Goal: Task Accomplishment & Management: Manage account settings

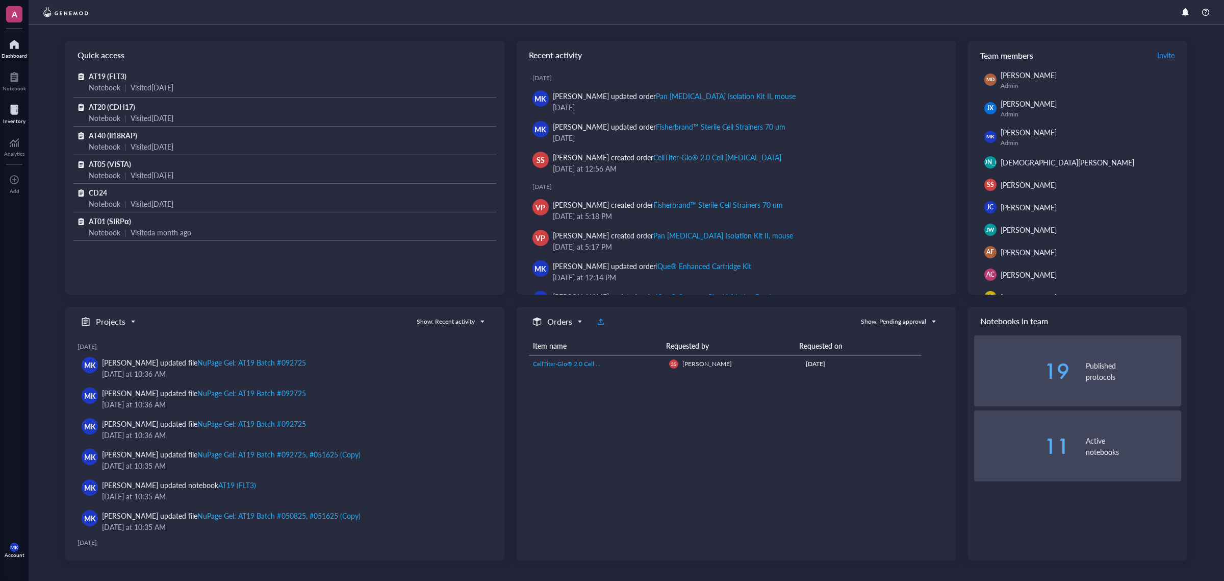
click at [17, 111] on div at bounding box center [14, 110] width 22 height 16
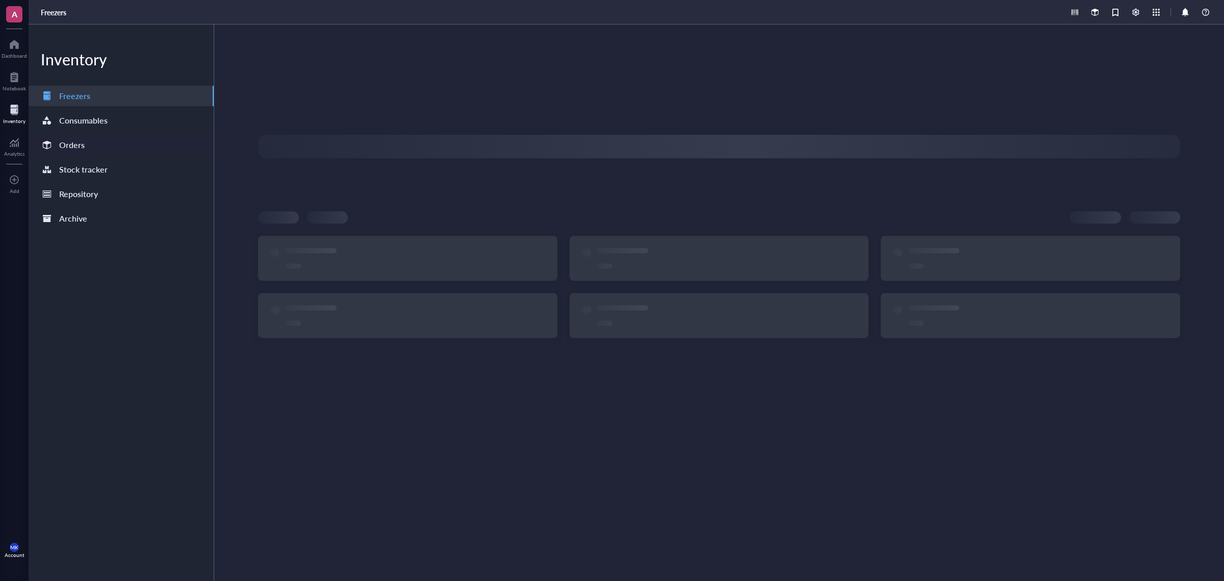
click at [108, 145] on div "Orders" at bounding box center [121, 145] width 185 height 20
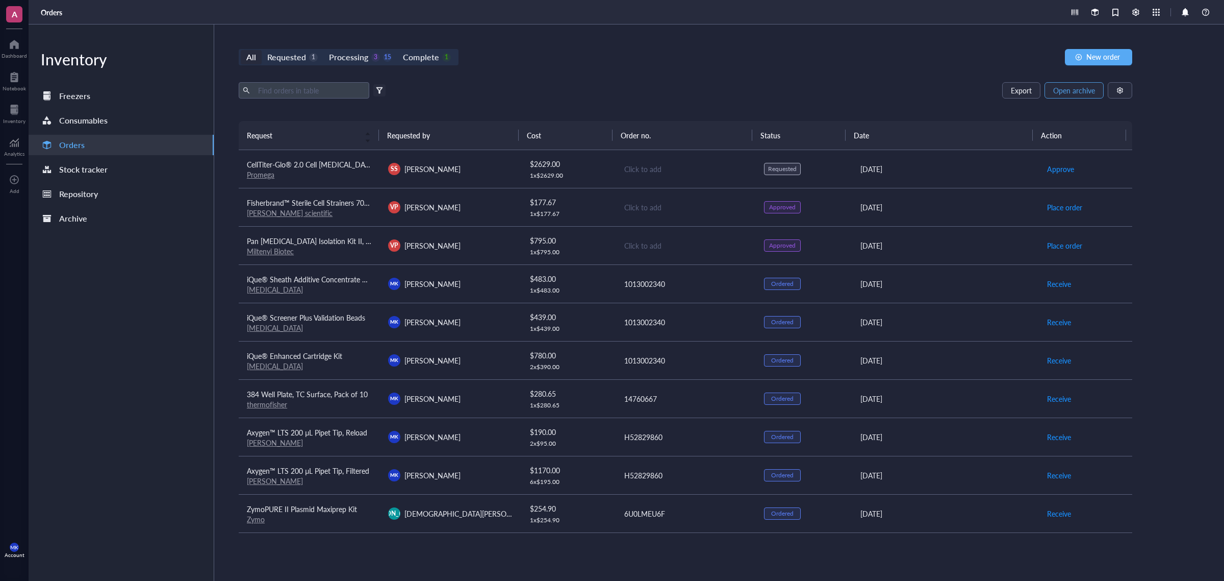
click at [1085, 90] on span "Open archive" at bounding box center [1075, 90] width 42 height 8
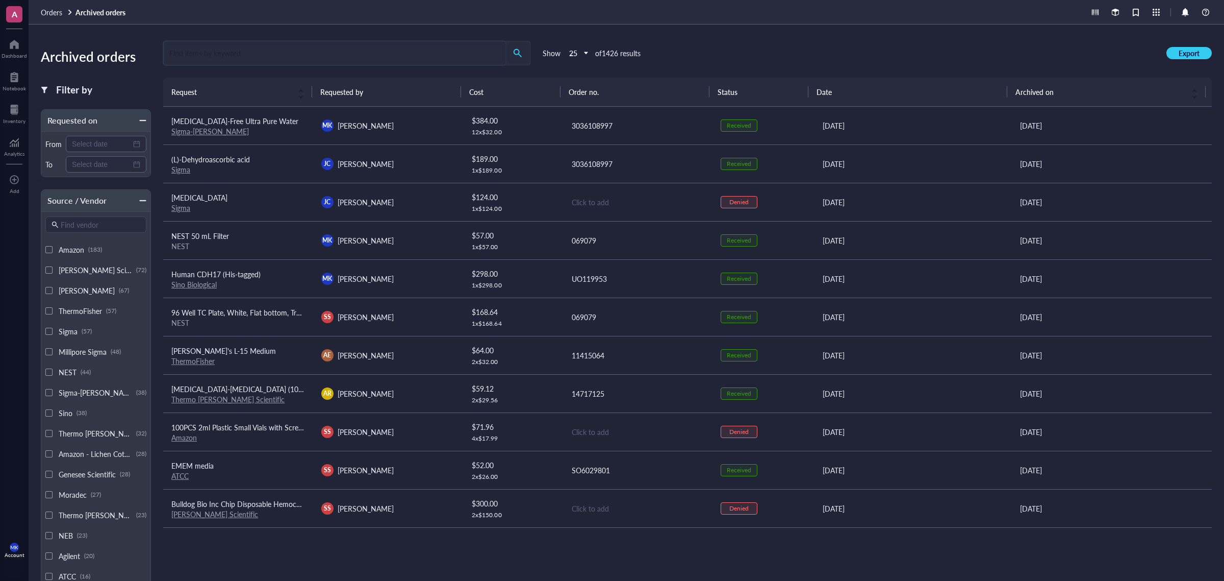
click at [378, 42] on input "search" at bounding box center [335, 52] width 342 height 23
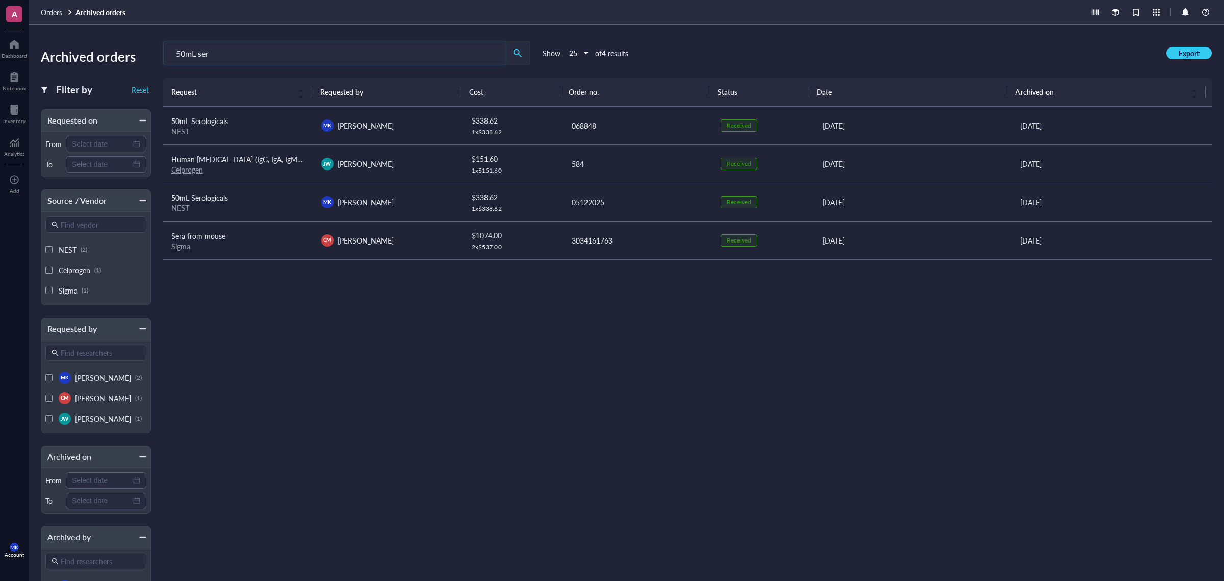
type input "50mL ser"
click at [1096, 483] on div "Request Requested by Cost Order no. Status Date Archived on 50mL Serologicals N…" at bounding box center [687, 307] width 1049 height 459
click at [14, 87] on div "Notebook" at bounding box center [14, 88] width 23 height 6
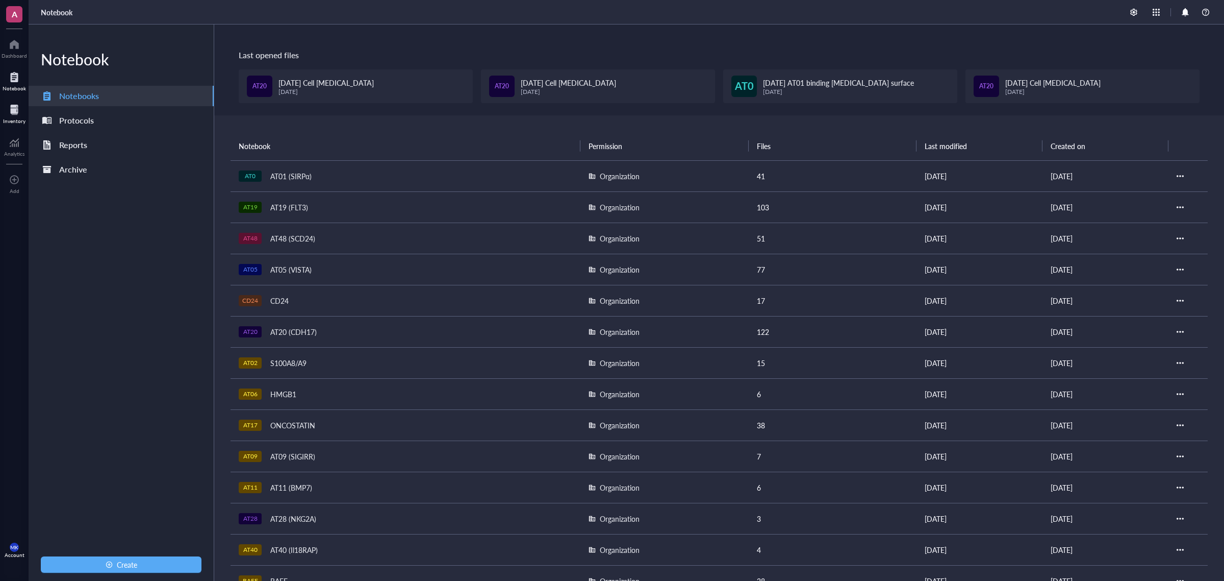
click at [4, 123] on div "Inventory" at bounding box center [14, 121] width 22 height 6
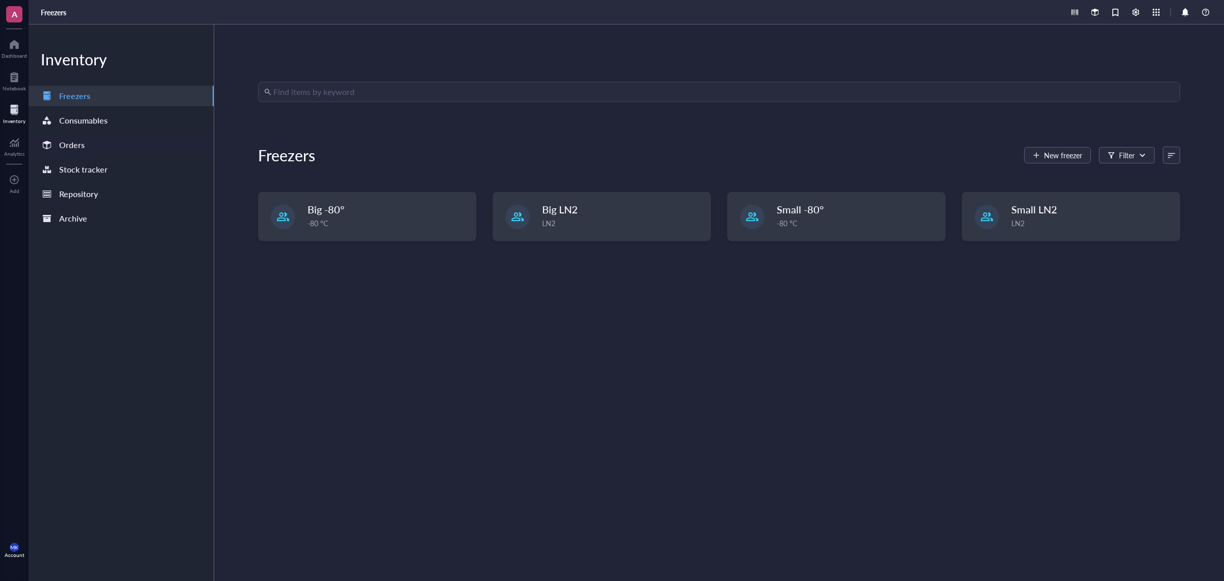
click at [60, 143] on div "Orders" at bounding box center [72, 145] width 26 height 14
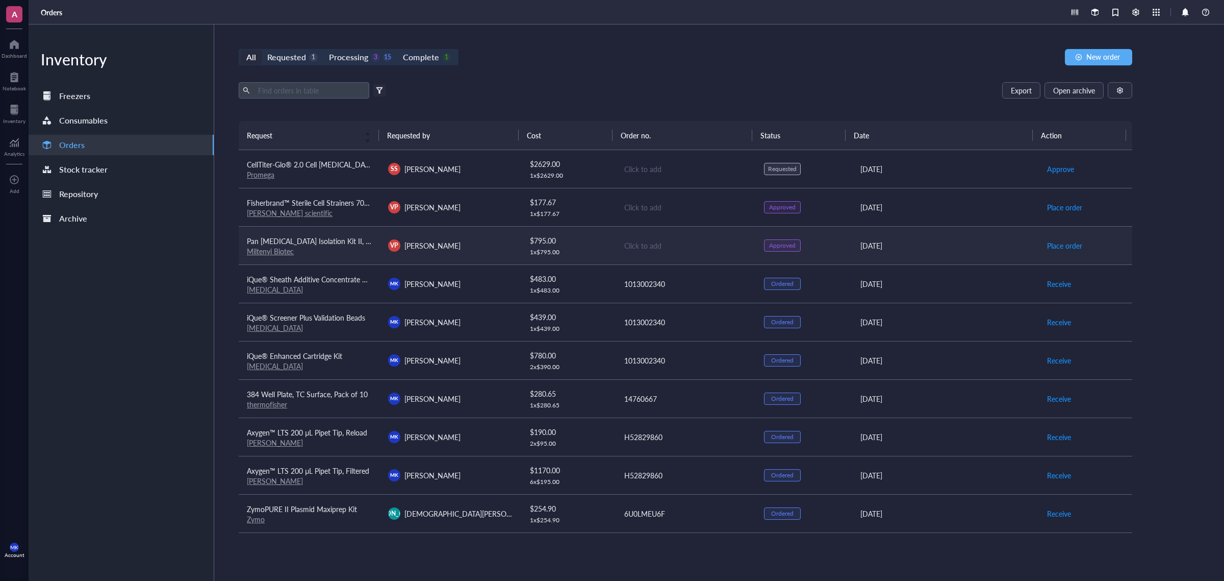
click at [261, 258] on td "Pan [MEDICAL_DATA] Isolation Kit II, mouse Miltenyi Biotec" at bounding box center [309, 245] width 141 height 38
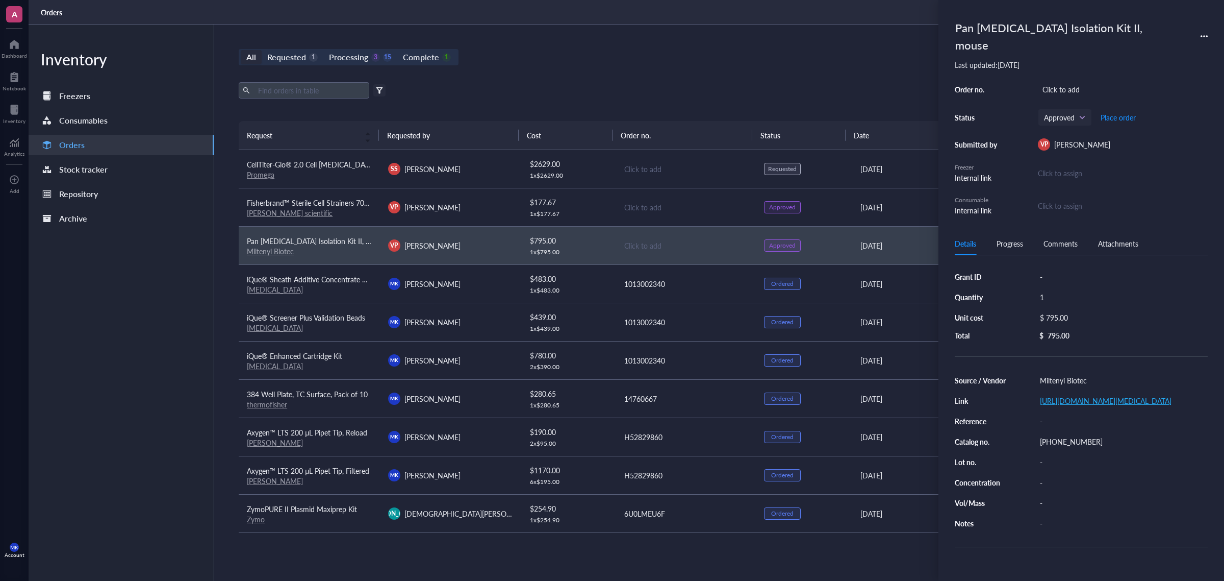
click at [1116, 395] on link "[URL][DOMAIN_NAME][MEDICAL_DATA]" at bounding box center [1106, 400] width 132 height 10
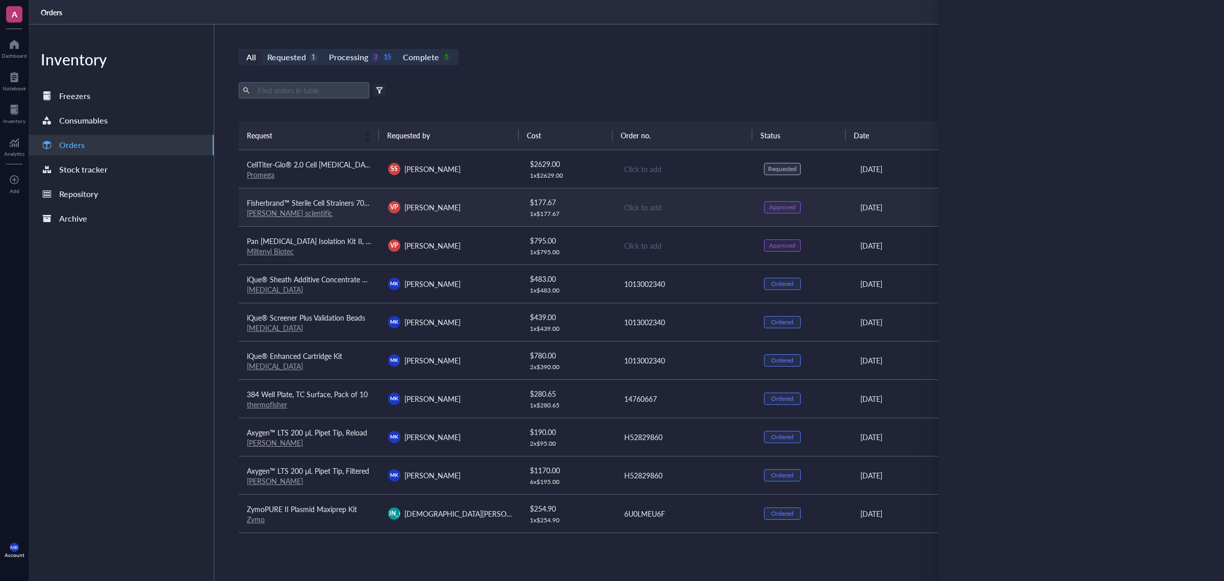
click at [266, 210] on link "[PERSON_NAME] scientific" at bounding box center [290, 213] width 86 height 10
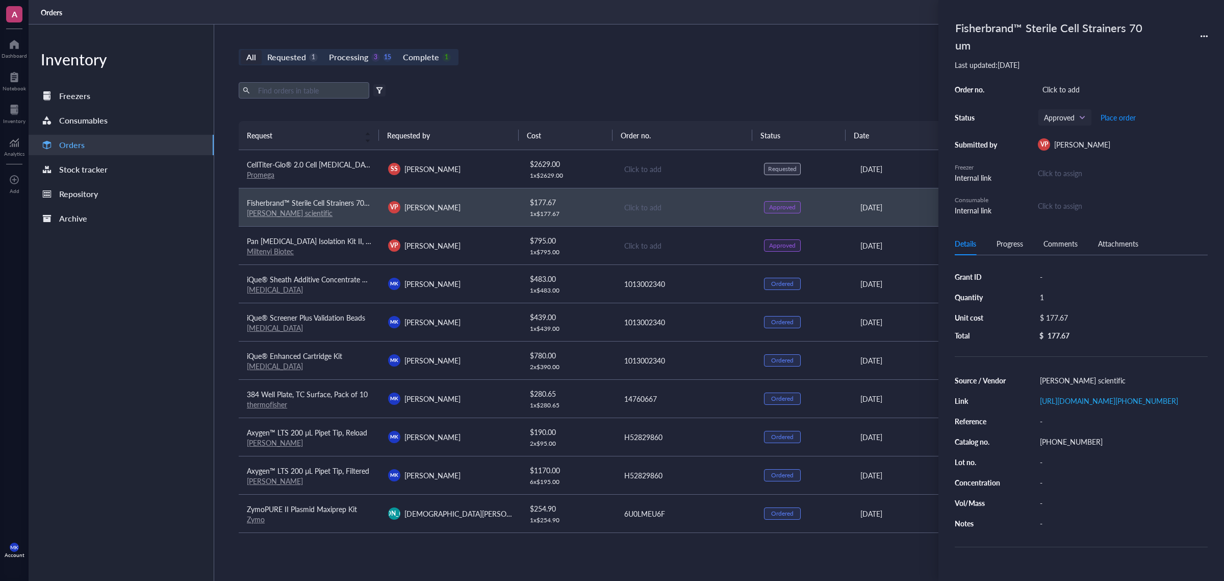
click at [805, 54] on div "All Requested 1 Processing 3 15 Complete 1 New order" at bounding box center [686, 57] width 894 height 16
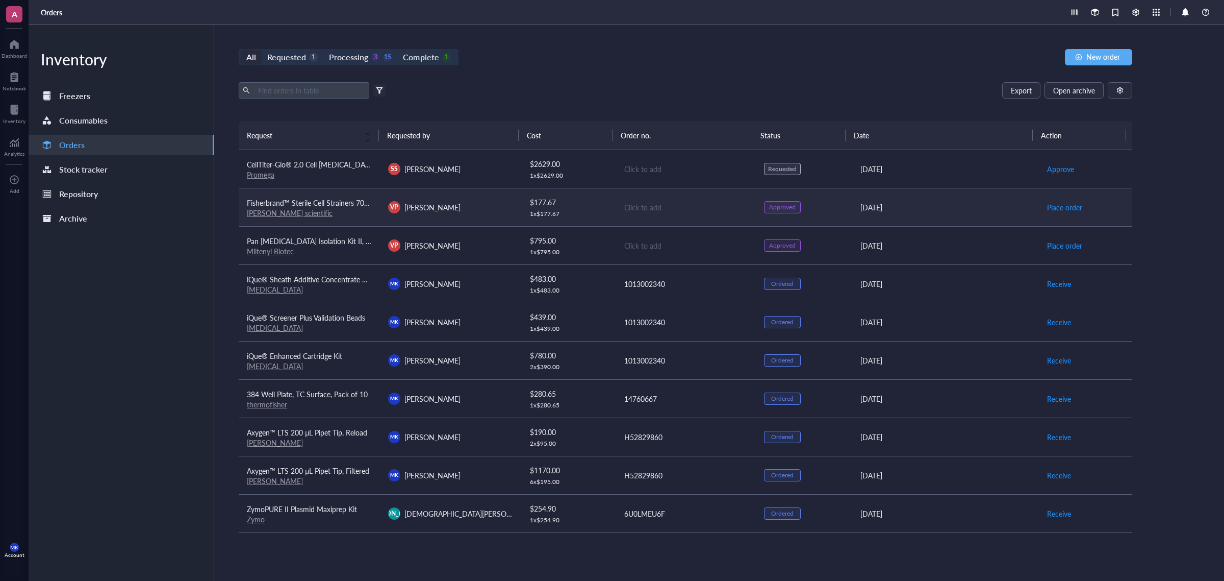
click at [632, 206] on div "Click to add" at bounding box center [686, 207] width 124 height 11
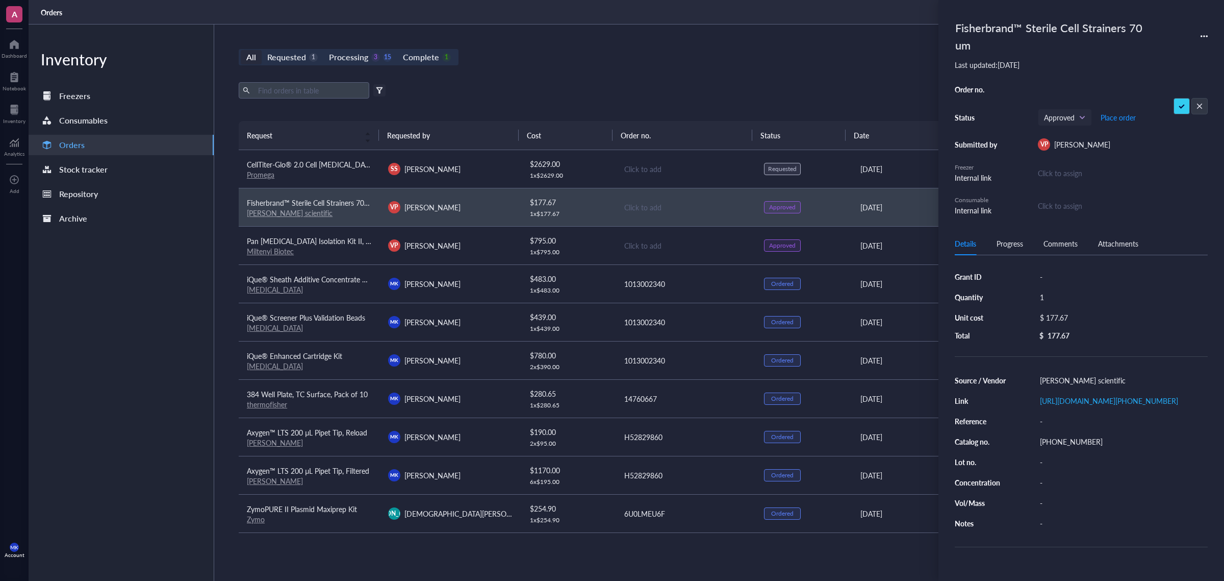
type input "H52832526"
click at [1180, 82] on div "Order no. H52832526 Status Approved Place order Submitted by VP [PERSON_NAME] F…" at bounding box center [1081, 149] width 253 height 134
click at [1130, 113] on span "Place order" at bounding box center [1118, 117] width 35 height 8
click at [616, 44] on div "All Requested 1 Processing 2 16 Complete 1 New order Export Open archive Filter…" at bounding box center [685, 302] width 943 height 556
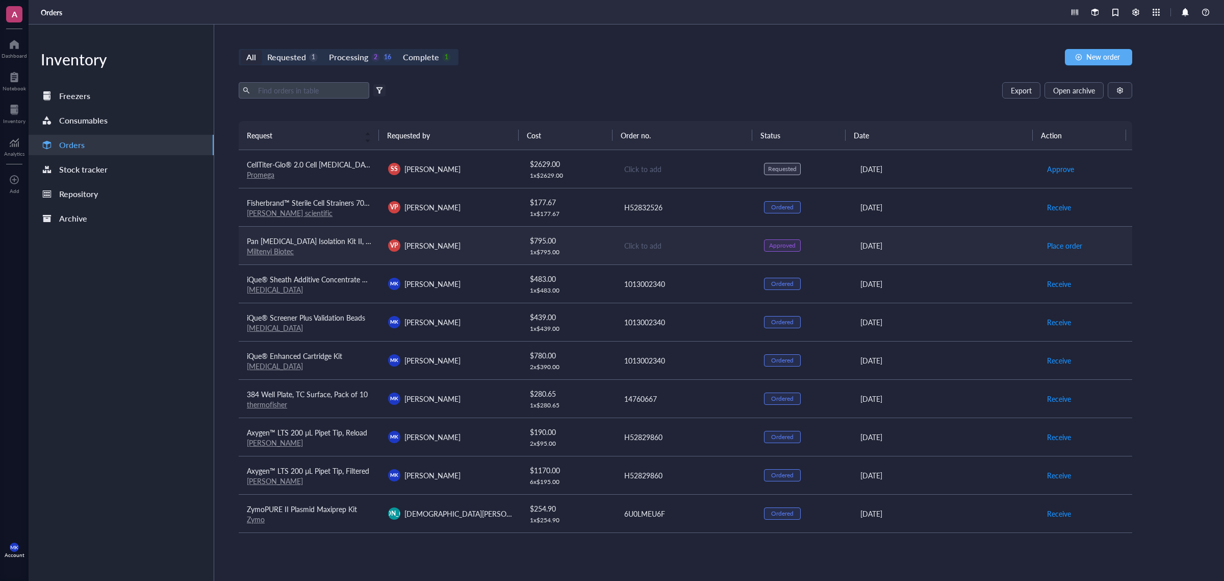
click at [632, 239] on td "Click to add" at bounding box center [685, 245] width 141 height 38
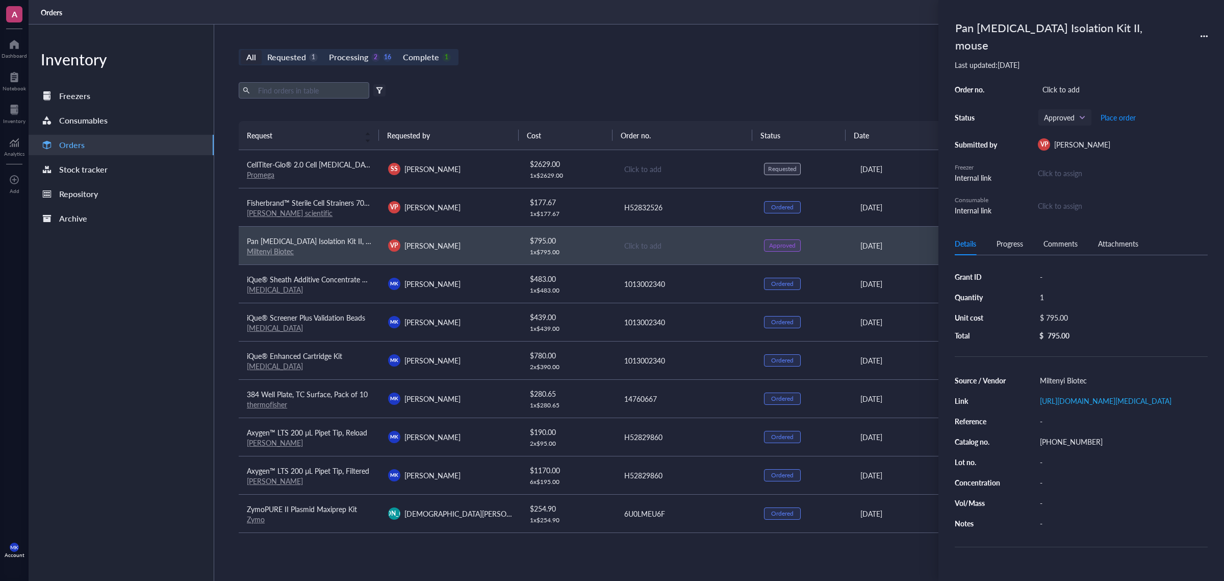
click at [1063, 82] on div "Click to add" at bounding box center [1123, 89] width 170 height 14
click at [1172, 85] on div "Order no. 0007481989 Status Approved Place order Submitted by VP [PERSON_NAME] …" at bounding box center [1081, 149] width 253 height 134
click at [761, 64] on div "All Requested 1 Processing 2 16 Complete 1 New order" at bounding box center [686, 57] width 894 height 16
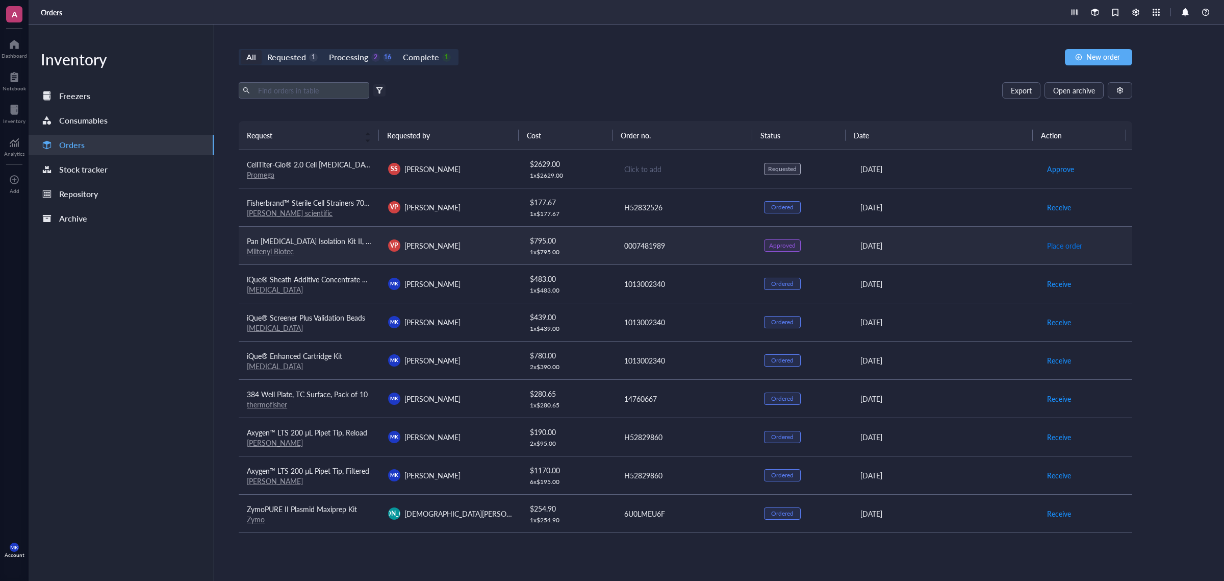
click at [1063, 242] on span "Place order" at bounding box center [1064, 245] width 35 height 11
click at [583, 72] on div "All Requested 1 Processing 1 17 Complete 1 New order Export Open archive Filter…" at bounding box center [685, 302] width 943 height 556
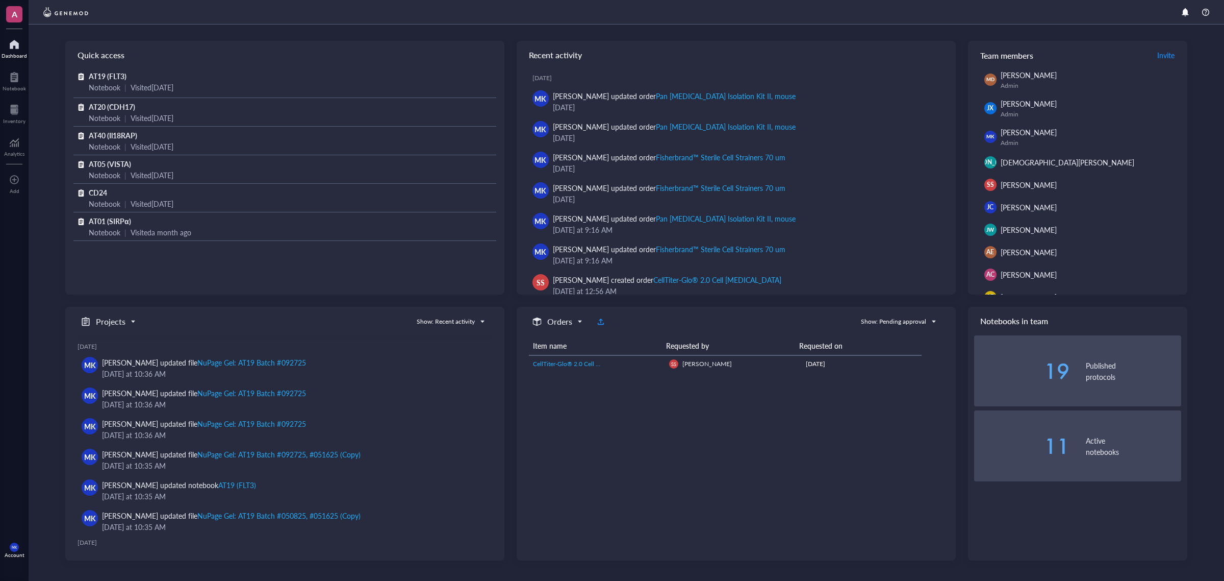
click at [29, 111] on div "Quick access AT19 (FLT3) Notebook | Visited 2 days ago AT20 (CDH17) Notebook | …" at bounding box center [627, 302] width 1196 height 556
click at [13, 417] on div "A Dashboard Notebook Inventory Analytics To pick up a draggable item, press the…" at bounding box center [14, 290] width 29 height 581
click at [22, 115] on div at bounding box center [14, 110] width 22 height 16
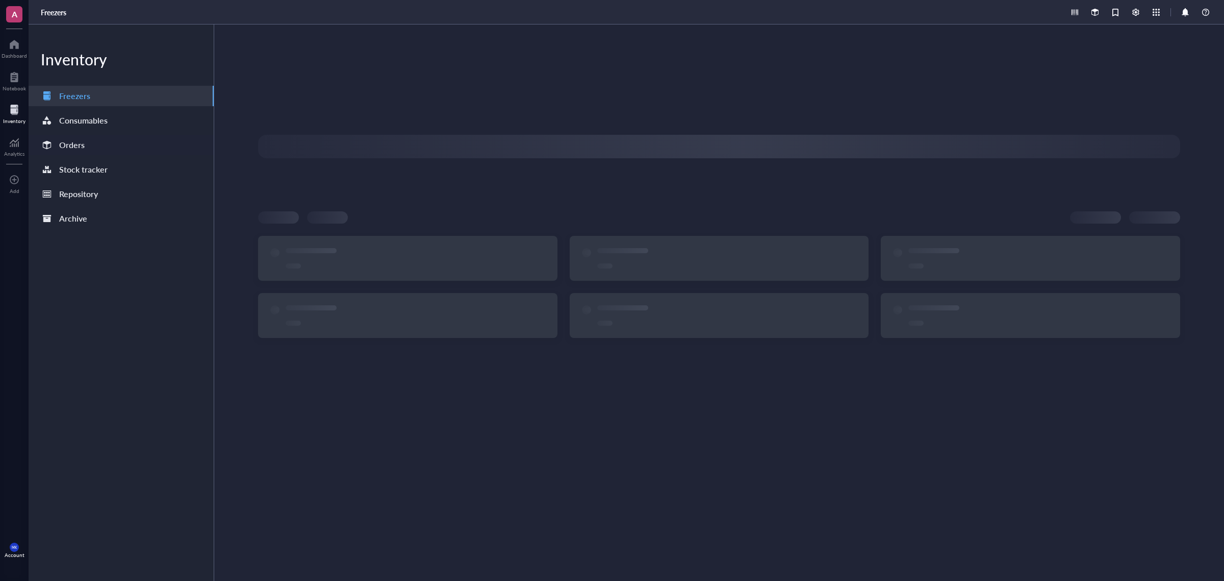
click at [85, 152] on div "Orders" at bounding box center [121, 145] width 185 height 20
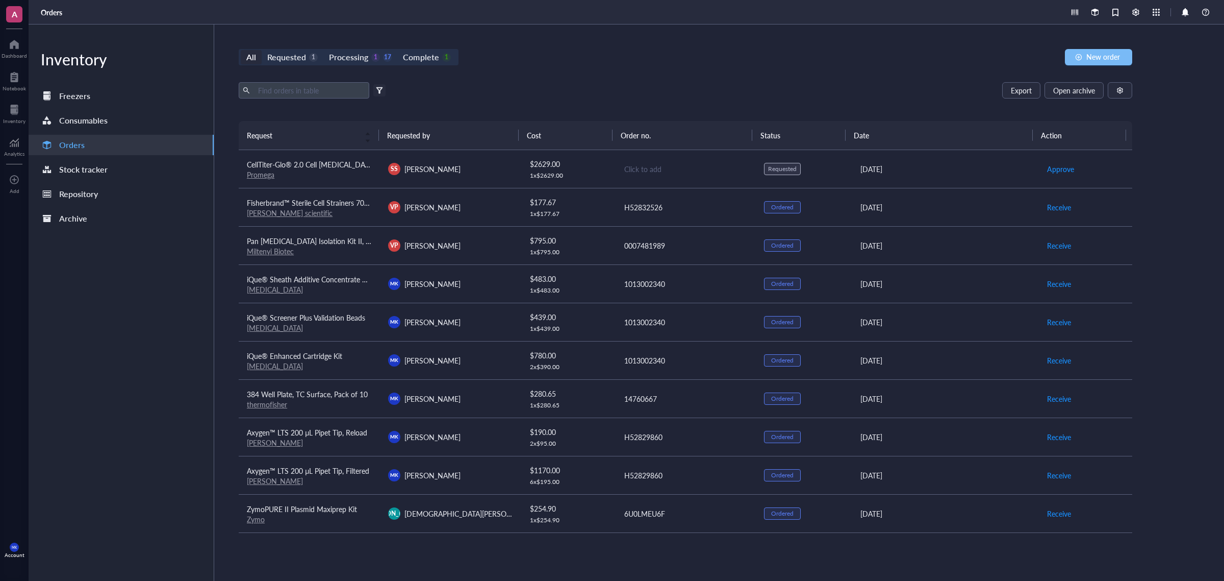
click at [1110, 61] on span "New order" at bounding box center [1104, 57] width 34 height 8
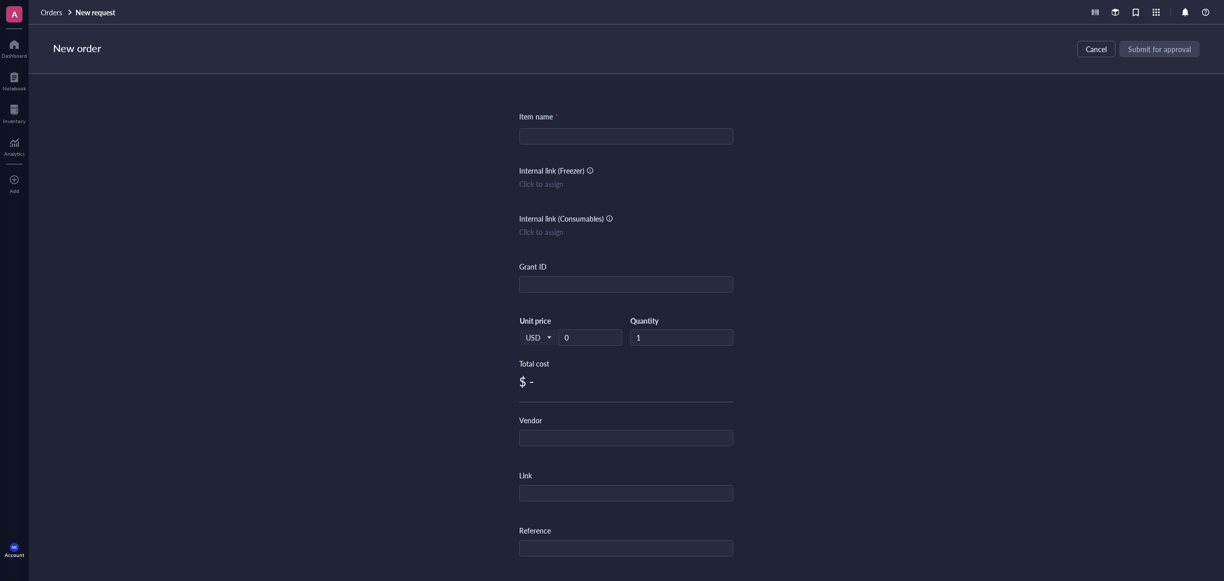
click at [663, 137] on input "search" at bounding box center [626, 136] width 202 height 15
paste input "Cryogenic Labels for Frozen Surfaces, SnapPEEL™, Dymo LW 550 - 1.125" x 0.625" …"
type input "Cryogenic Labels for Frozen Surfaces, SnapPEEL™, Dymo LW 550 - 1.125" x 0.625" …"
click at [880, 175] on div "Item name * Cryogenic Labels for Frozen Surfaces, SnapPEEL™, Dymo LW 550 - 1.12…" at bounding box center [627, 316] width 1196 height 485
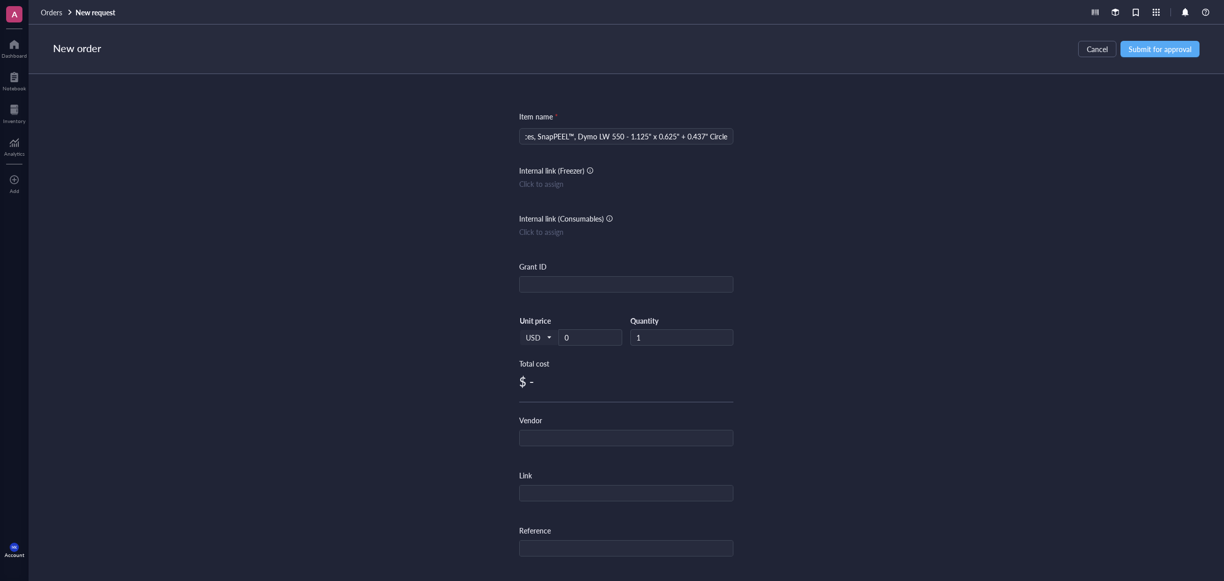
scroll to position [0, 0]
click at [549, 483] on div "Link" at bounding box center [626, 485] width 214 height 32
click at [549, 486] on input "text" at bounding box center [626, 493] width 213 height 16
paste input "LWCS-507-WH"
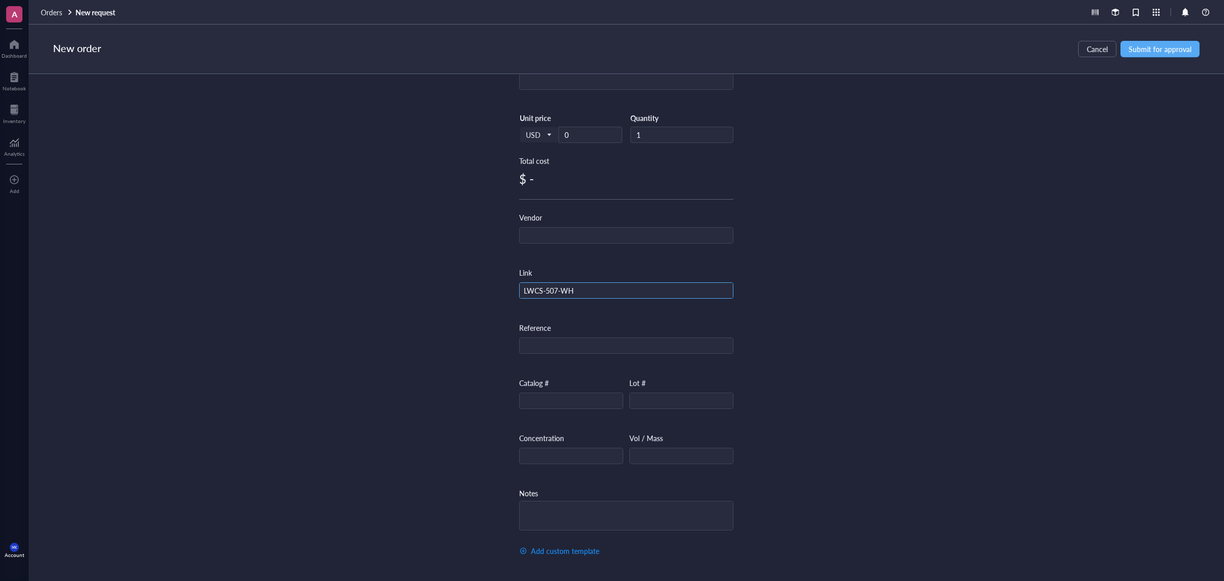
scroll to position [206, 0]
paste input "https://www.labtag.com/shop/product/dymo-labelwriter-5-series-cryogenic-snappee…"
click at [574, 290] on input "LWCS-507-WHhttps://www.labtag.com/shop/product/dymo-labelwriter-5-series-cryoge…" at bounding box center [626, 291] width 213 height 16
type input "LWCS-507-WH"
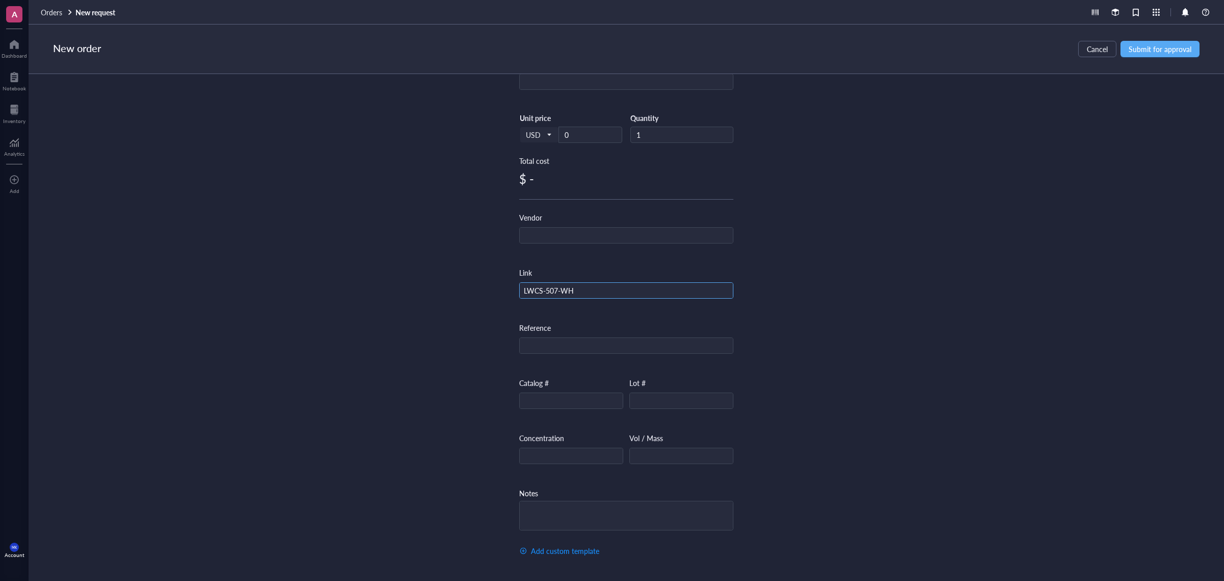
scroll to position [0, 0]
drag, startPoint x: 581, startPoint y: 286, endPoint x: 508, endPoint y: 293, distance: 73.3
click at [508, 293] on div "Item name * Cryogenic Labels for Frozen Surfaces, SnapPEEL™, Dymo LW 550 - 1.12…" at bounding box center [627, 316] width 1196 height 485
click at [564, 287] on input "text" at bounding box center [626, 291] width 213 height 16
paste input "https://www.labtag.com/shop/product/dymo-labelwriter-5-series-cryogenic-snappee…"
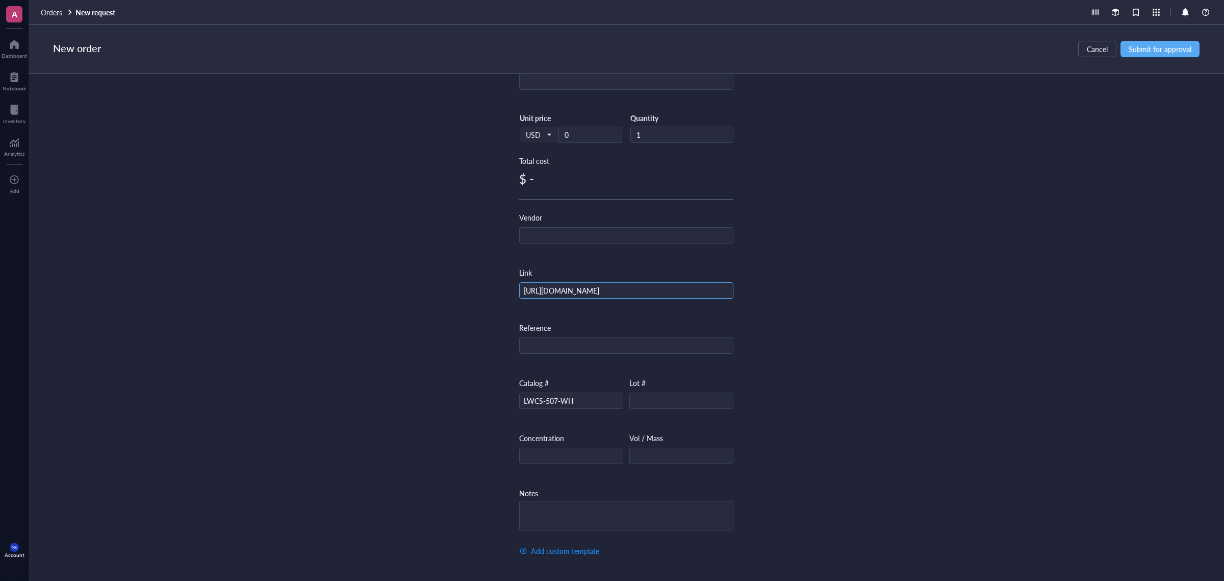
scroll to position [0, 269]
type input "https://www.labtag.com/shop/product/dymo-labelwriter-5-series-cryogenic-snappee…"
click at [590, 237] on input "text" at bounding box center [626, 236] width 213 height 16
click at [565, 228] on input "L" at bounding box center [626, 236] width 213 height 16
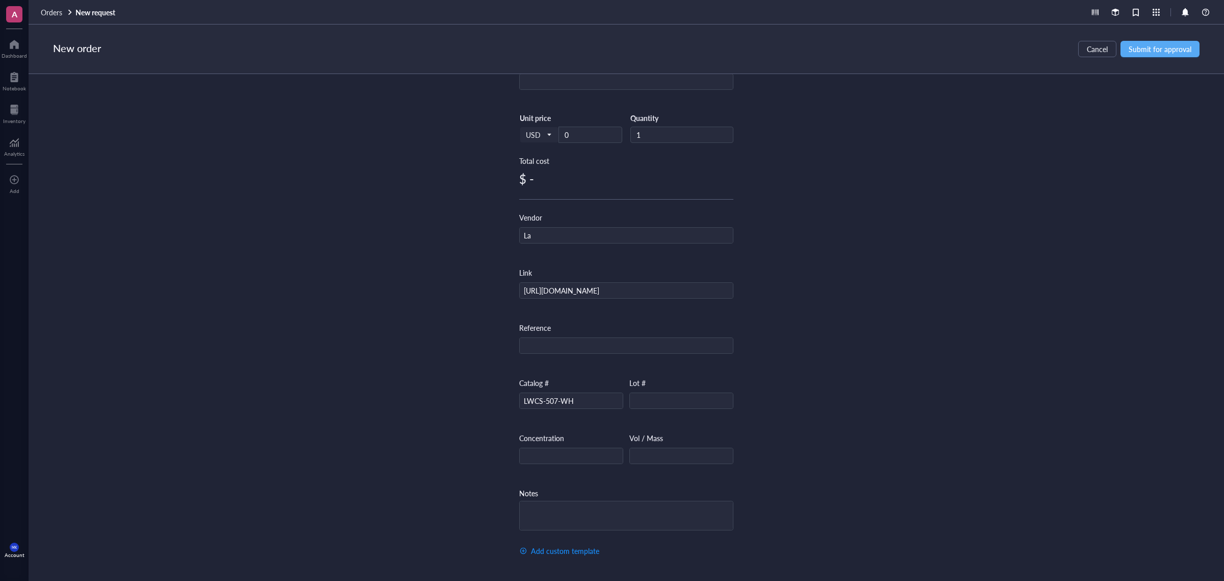
click at [861, 242] on div "Item name * Cryogenic Labels for Frozen Surfaces, SnapPEEL™, Dymo LW 550 - 1.12…" at bounding box center [627, 316] width 1196 height 485
click at [636, 220] on div "Vendor La" at bounding box center [626, 228] width 214 height 32
click at [630, 241] on div "Vendor La" at bounding box center [626, 236] width 214 height 48
click at [629, 233] on input "La" at bounding box center [626, 236] width 213 height 16
click at [629, 233] on input "Lab" at bounding box center [626, 236] width 213 height 16
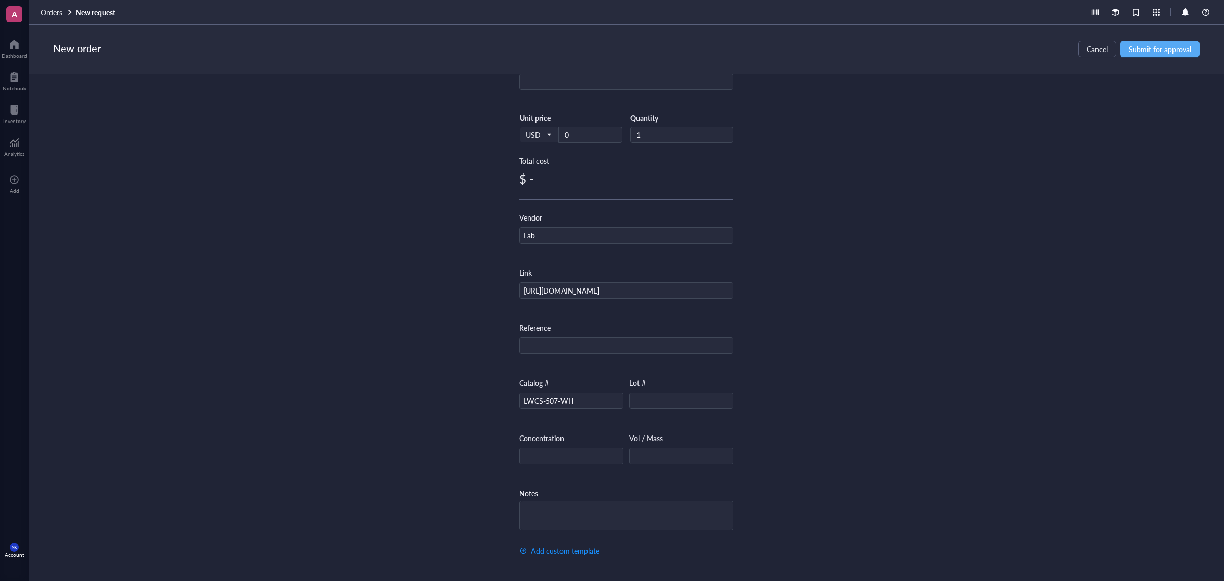
click at [860, 196] on div "Item name * Cryogenic Labels for Frozen Surfaces, SnapPEEL™, Dymo LW 550 - 1.12…" at bounding box center [627, 316] width 1196 height 485
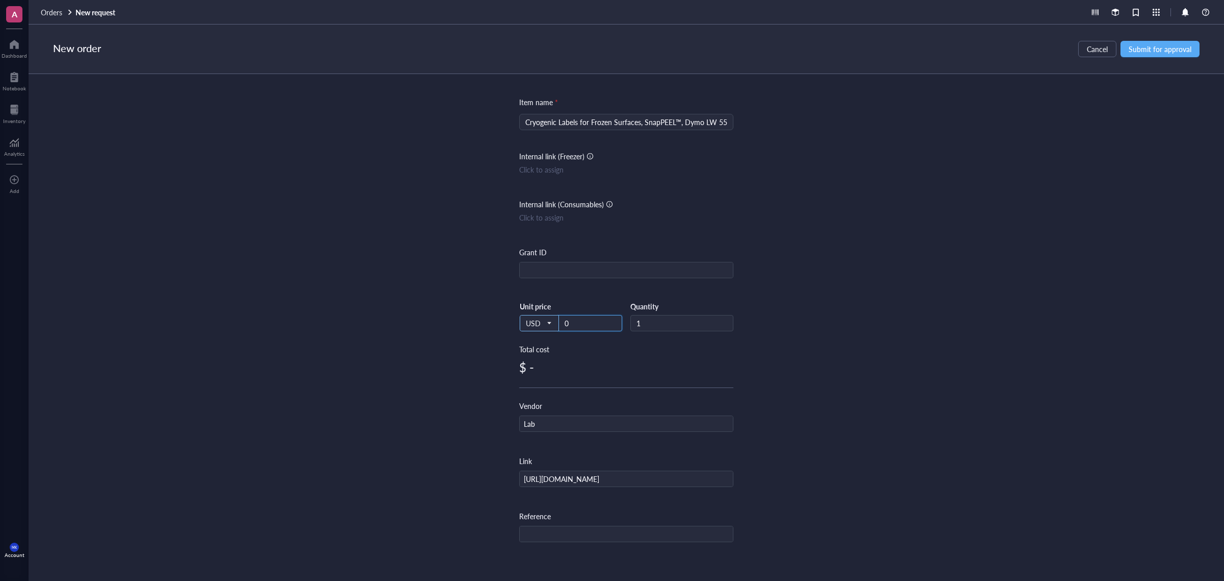
drag, startPoint x: 588, startPoint y: 324, endPoint x: 555, endPoint y: 327, distance: 32.8
click at [523, 330] on div "USD Unit price 0" at bounding box center [570, 323] width 103 height 42
click at [921, 277] on div "Item name * Cryogenic Labels for Frozen Surfaces, SnapPEEL™, Dymo LW 550 - 1.12…" at bounding box center [627, 316] width 1196 height 485
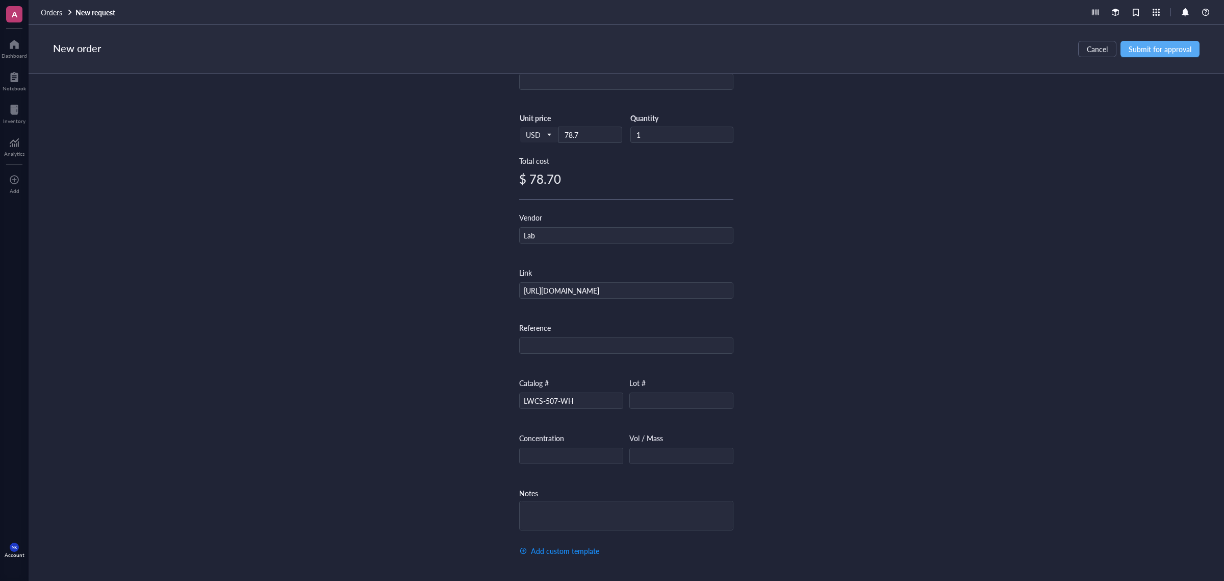
scroll to position [0, 0]
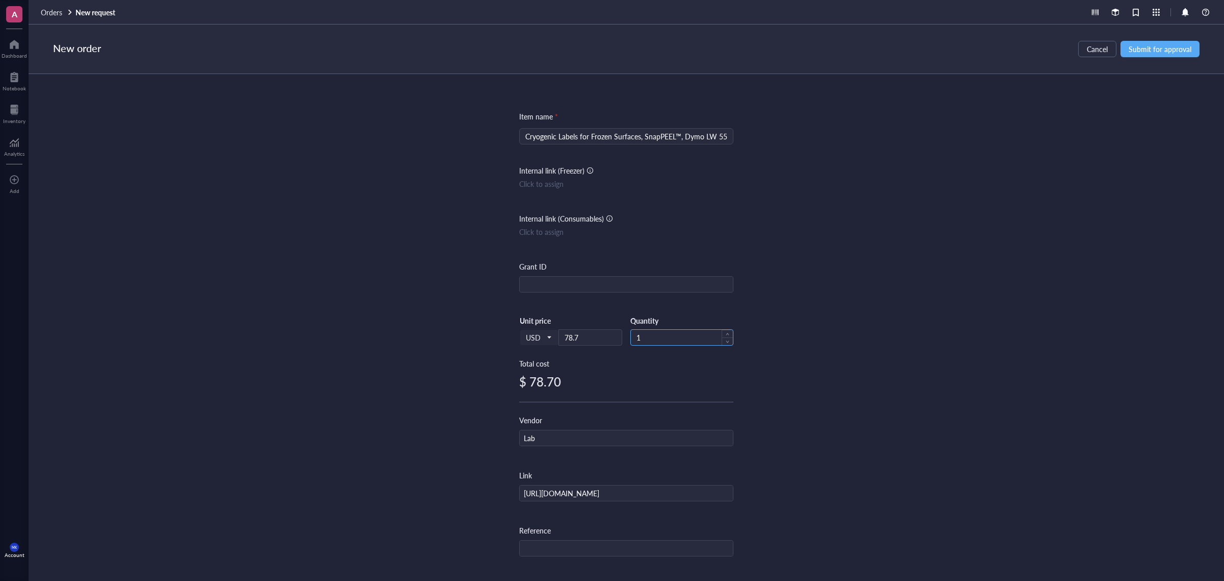
drag, startPoint x: 666, startPoint y: 351, endPoint x: 661, endPoint y: 342, distance: 10.3
click at [661, 343] on div "USD Unit price 78.7 Quantity 1" at bounding box center [626, 337] width 214 height 42
click at [661, 342] on input "1" at bounding box center [682, 337] width 102 height 15
click at [1135, 45] on span "Submit for approval" at bounding box center [1160, 49] width 63 height 8
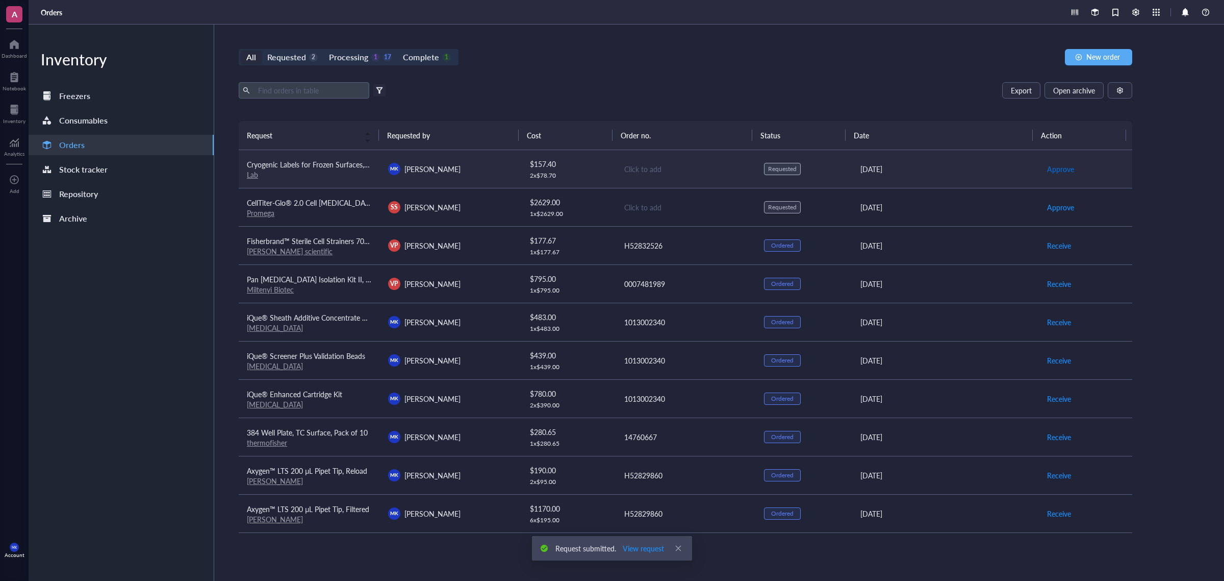
click at [1065, 169] on span "Approve" at bounding box center [1060, 168] width 27 height 11
click at [506, 179] on td "MK Mason King" at bounding box center [450, 169] width 141 height 38
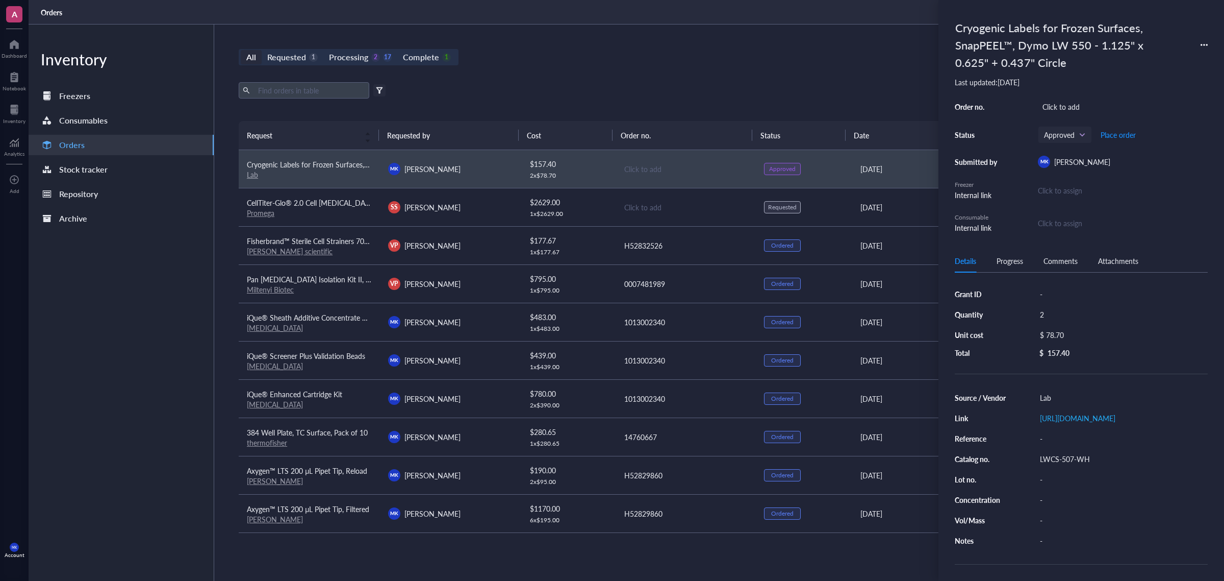
click at [1069, 404] on div "Lab" at bounding box center [1122, 397] width 172 height 14
type input "LabTag"
click at [771, 103] on div "Export Open archive Filter by: Requester Requested on Source / Vendor Last upda…" at bounding box center [686, 101] width 894 height 39
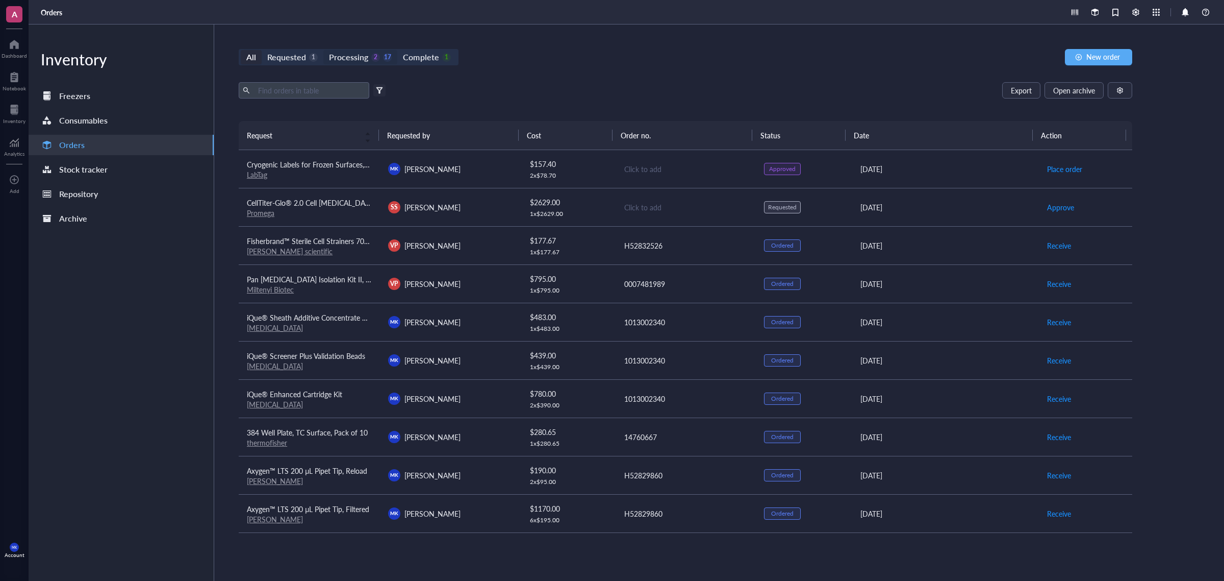
click at [296, 59] on div "Requested" at bounding box center [286, 57] width 39 height 14
click at [262, 50] on input "Requested 1" at bounding box center [262, 50] width 0 height 0
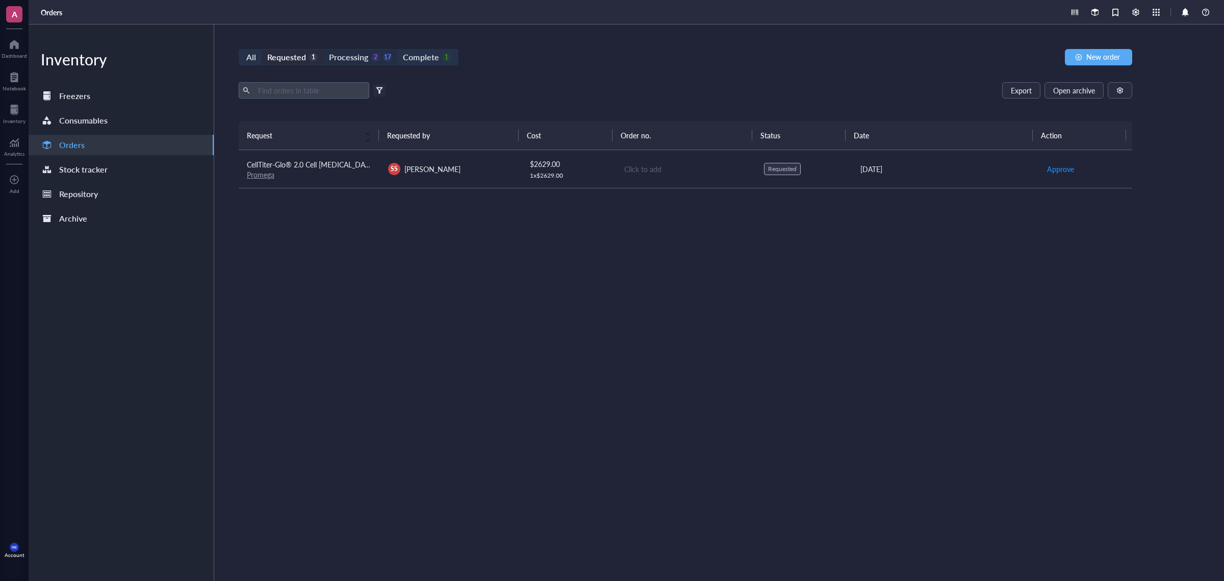
click at [370, 64] on div "Processing 2 17" at bounding box center [360, 57] width 63 height 14
click at [323, 50] on input "Processing 2 17" at bounding box center [323, 50] width 0 height 0
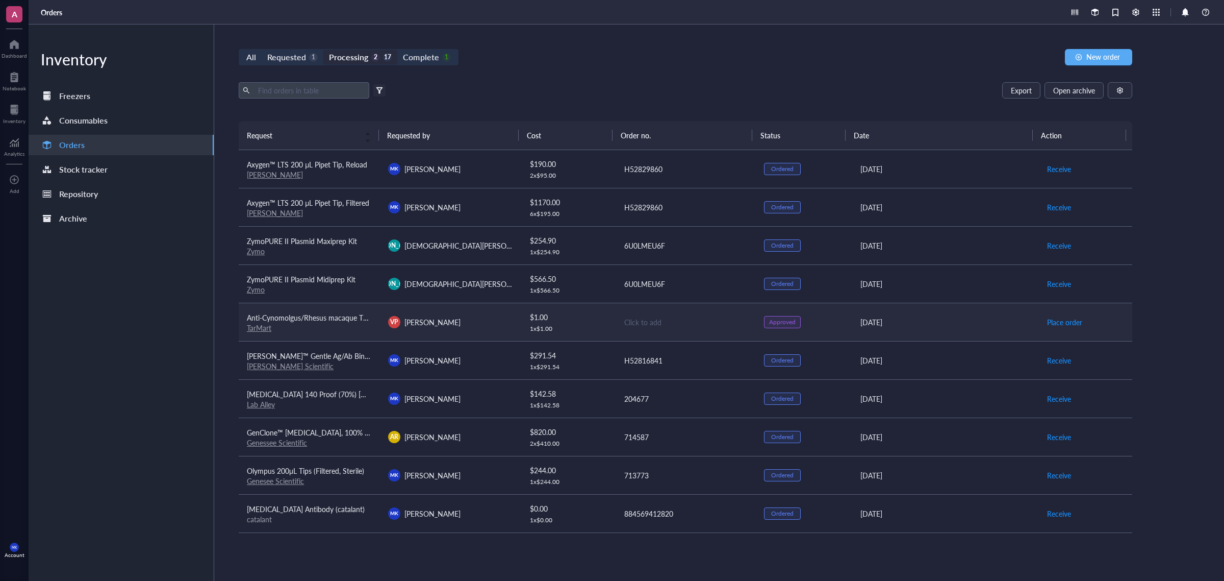
scroll to position [282, 0]
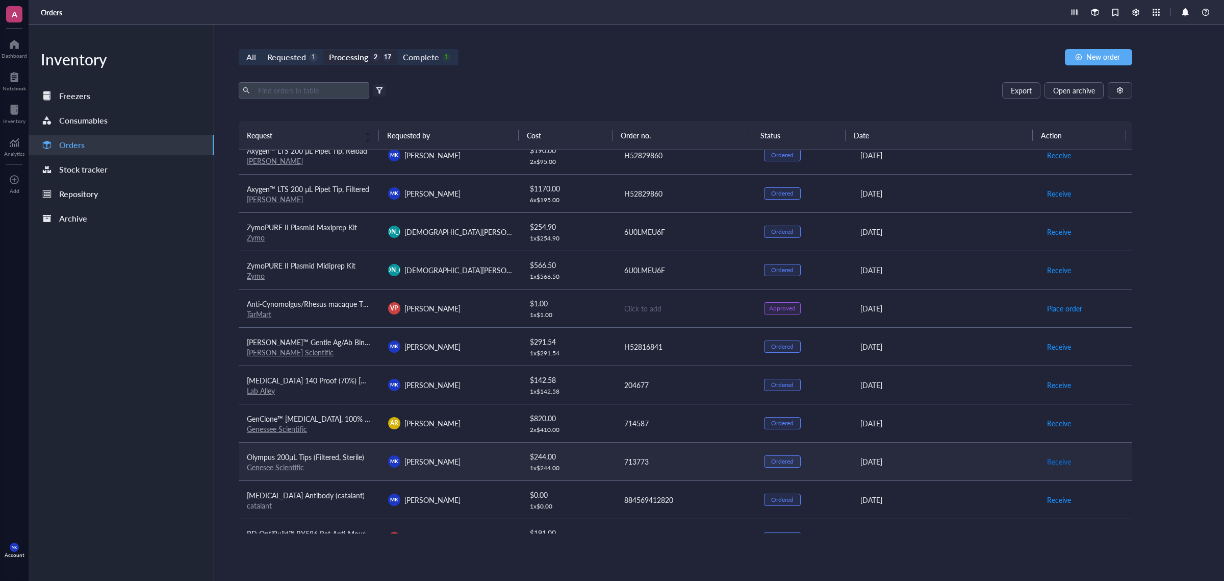
click at [1058, 467] on span "Receive" at bounding box center [1059, 461] width 24 height 11
click at [1059, 462] on span "Receive" at bounding box center [1059, 461] width 24 height 11
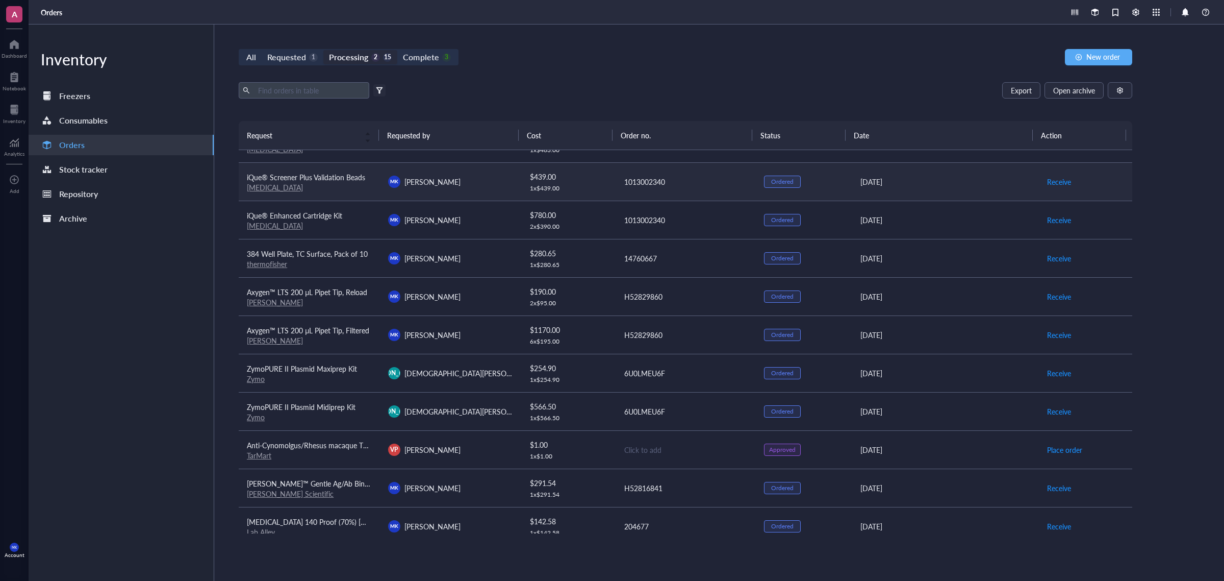
scroll to position [0, 0]
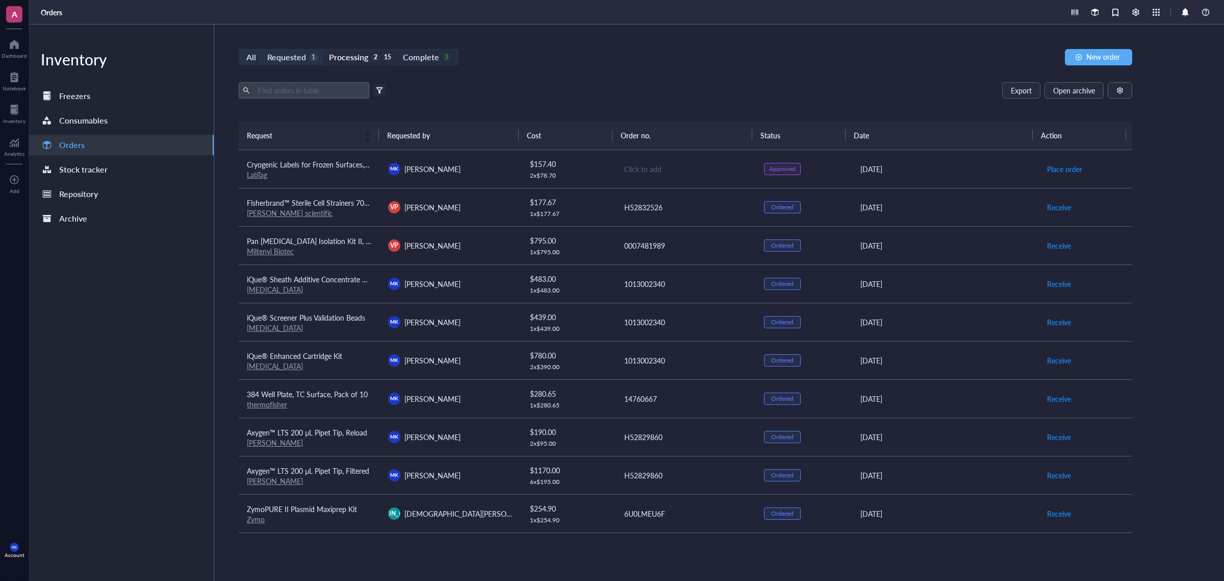
click at [412, 55] on div "Complete" at bounding box center [421, 57] width 36 height 14
click at [397, 50] on input "Complete 3" at bounding box center [397, 50] width 0 height 0
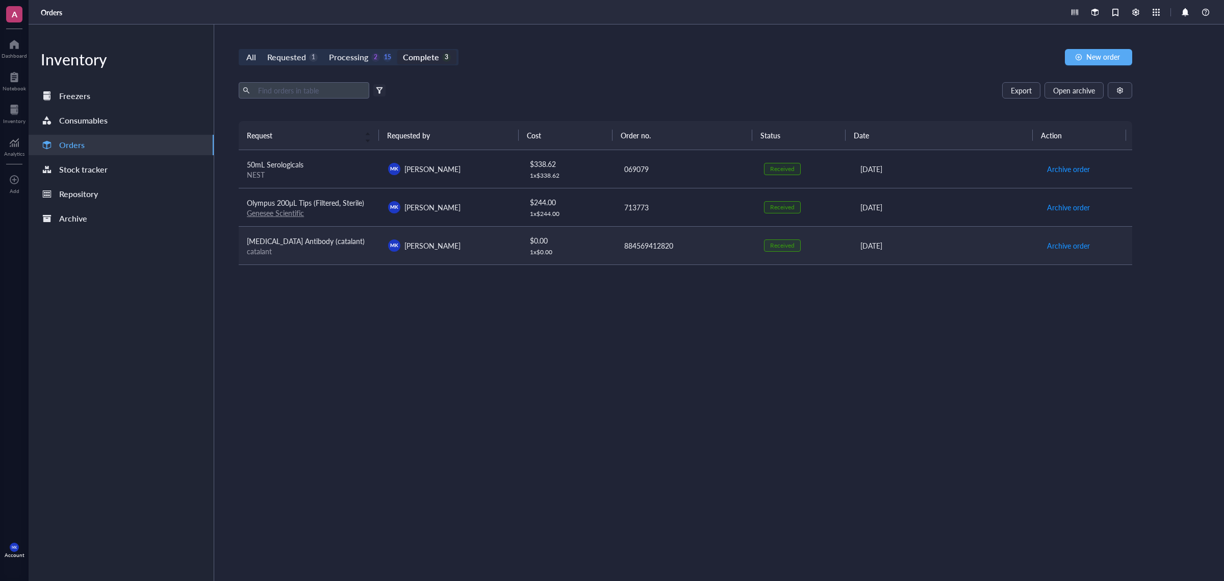
click at [572, 245] on div "$ 0.00" at bounding box center [568, 240] width 77 height 11
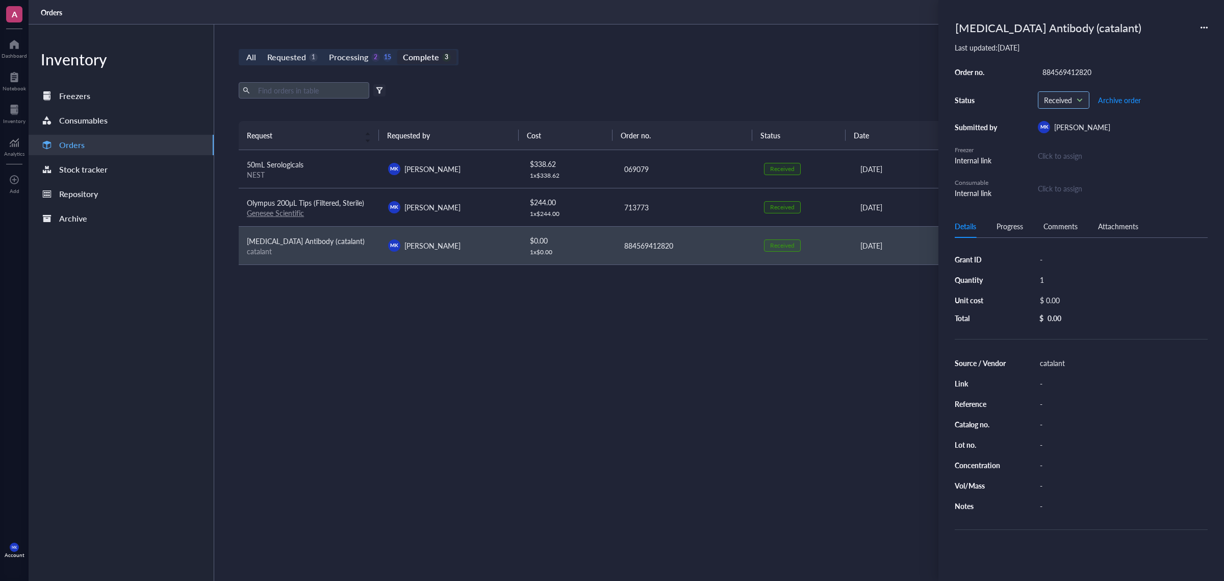
click at [1075, 96] on span "Received" at bounding box center [1062, 99] width 37 height 9
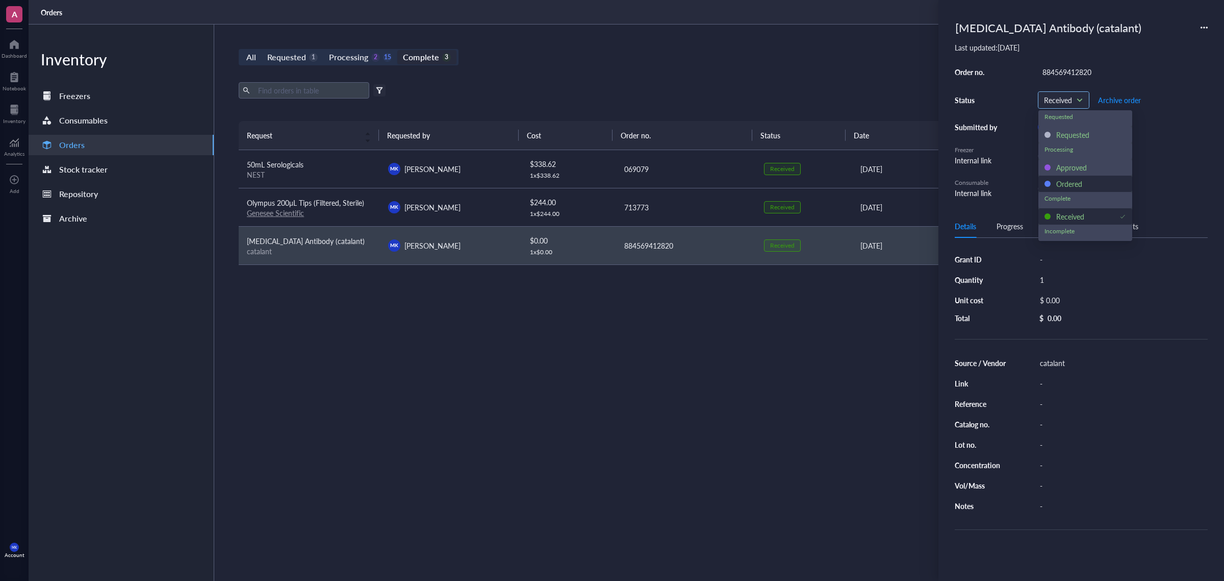
click at [1065, 184] on div "Ordered" at bounding box center [1070, 183] width 26 height 11
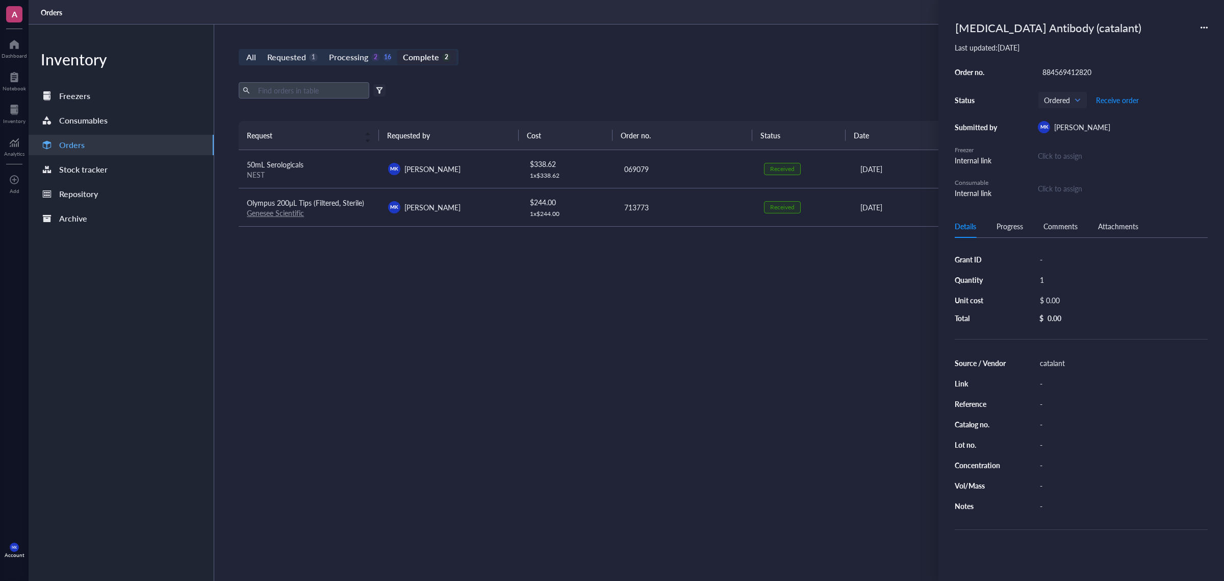
click at [832, 307] on div "Request Requested by Cost Order no. Status Date Action 50mL Serologicals NEST M…" at bounding box center [686, 327] width 894 height 412
click at [748, 27] on div "All Requested 1 Processing 2 16 Complete 2 New order Export Open archive Filter…" at bounding box center [685, 302] width 943 height 556
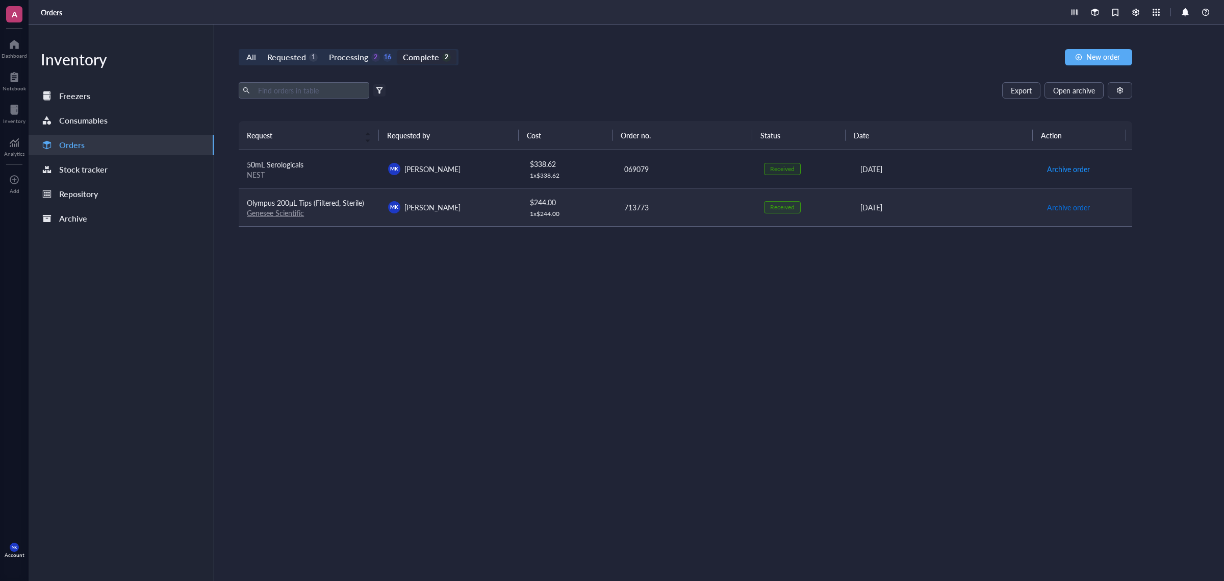
click at [1052, 203] on span "Archive order" at bounding box center [1068, 207] width 43 height 11
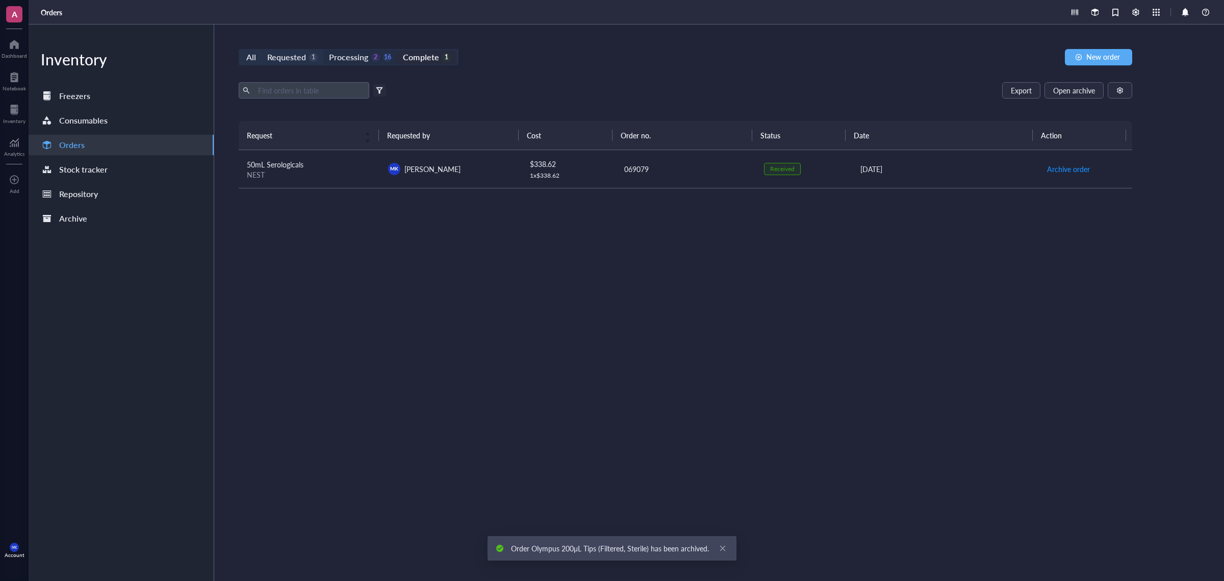
click at [390, 57] on div "16" at bounding box center [387, 57] width 9 height 9
click at [323, 50] on input "Processing 2 16" at bounding box center [323, 50] width 0 height 0
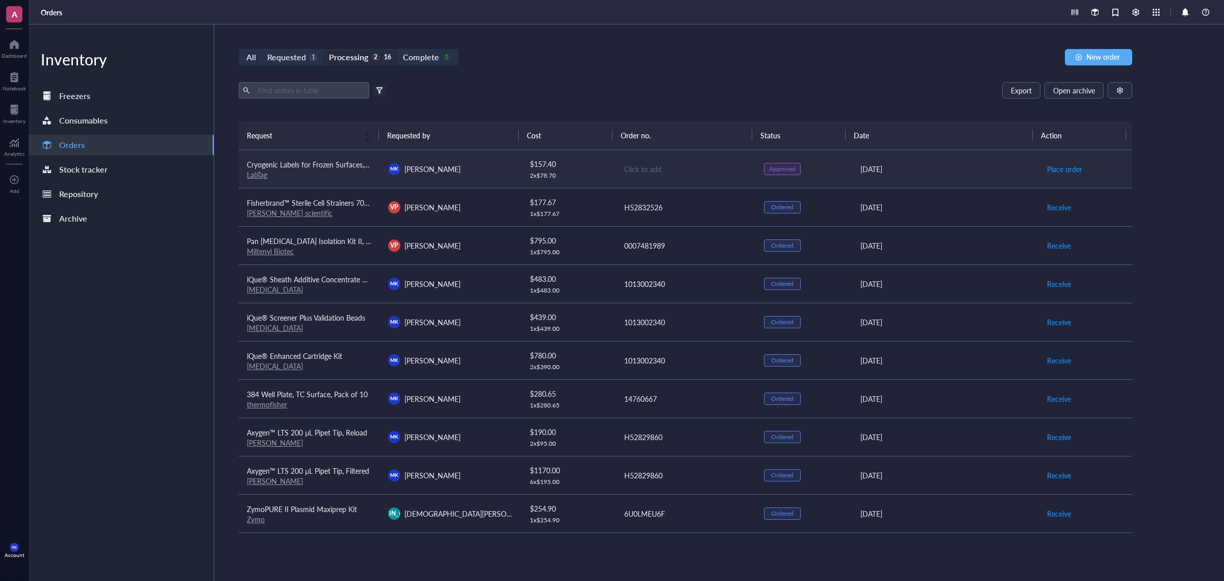
click at [496, 165] on div "MK Mason King" at bounding box center [450, 169] width 125 height 12
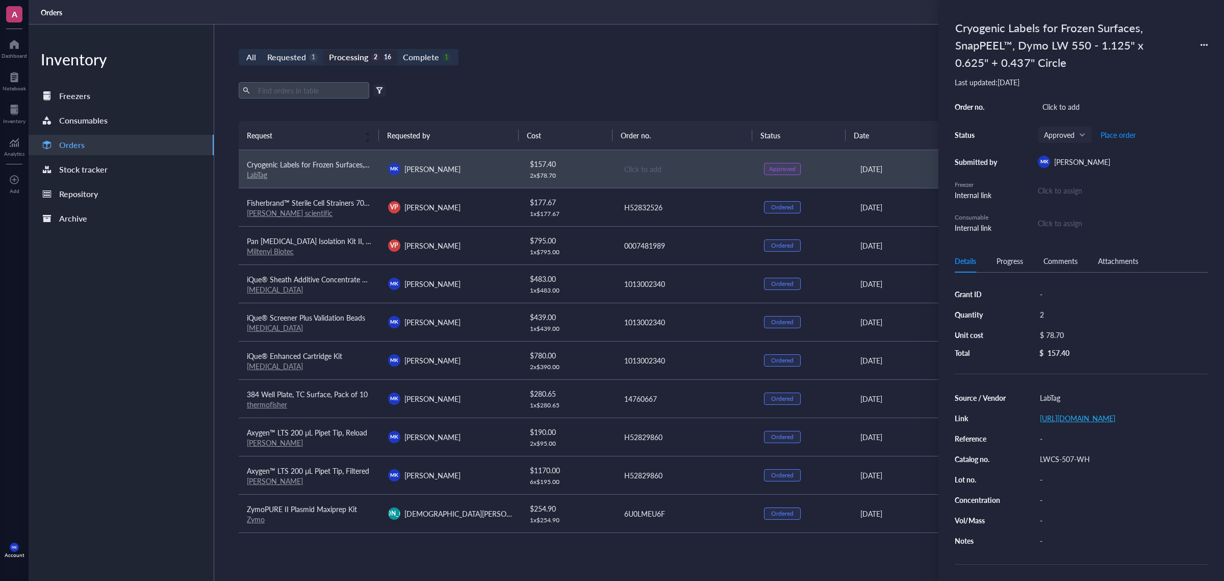
click at [1088, 423] on link "https://www.labtag.com/shop/product/dymo-labelwriter-5-series-cryogenic-snappee…" at bounding box center [1078, 418] width 76 height 10
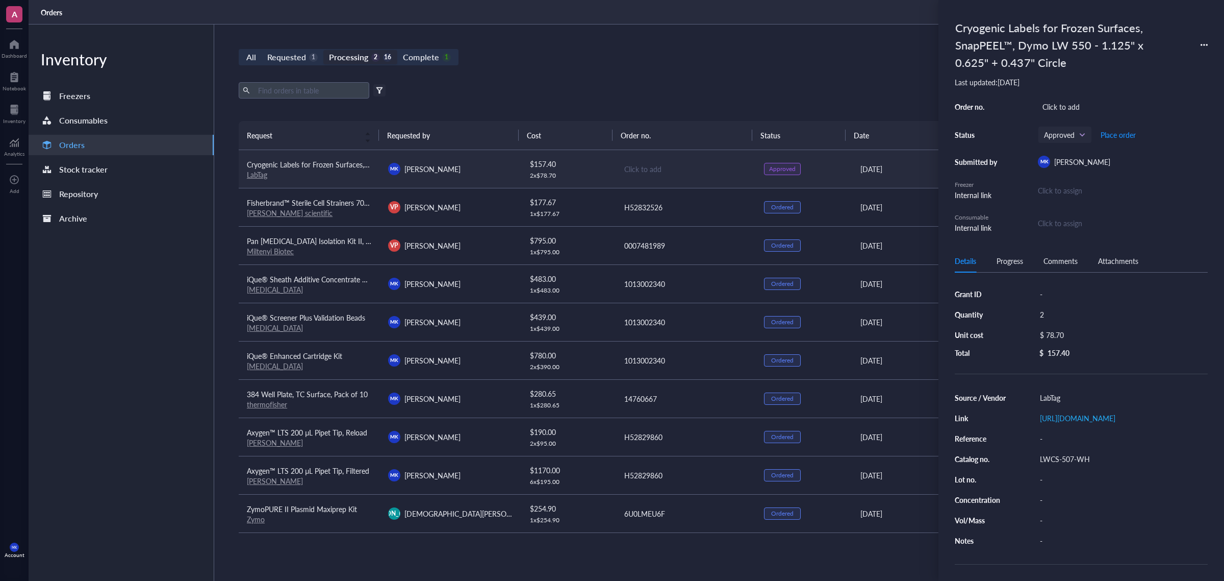
click at [625, 164] on div "Click to add" at bounding box center [686, 168] width 124 height 11
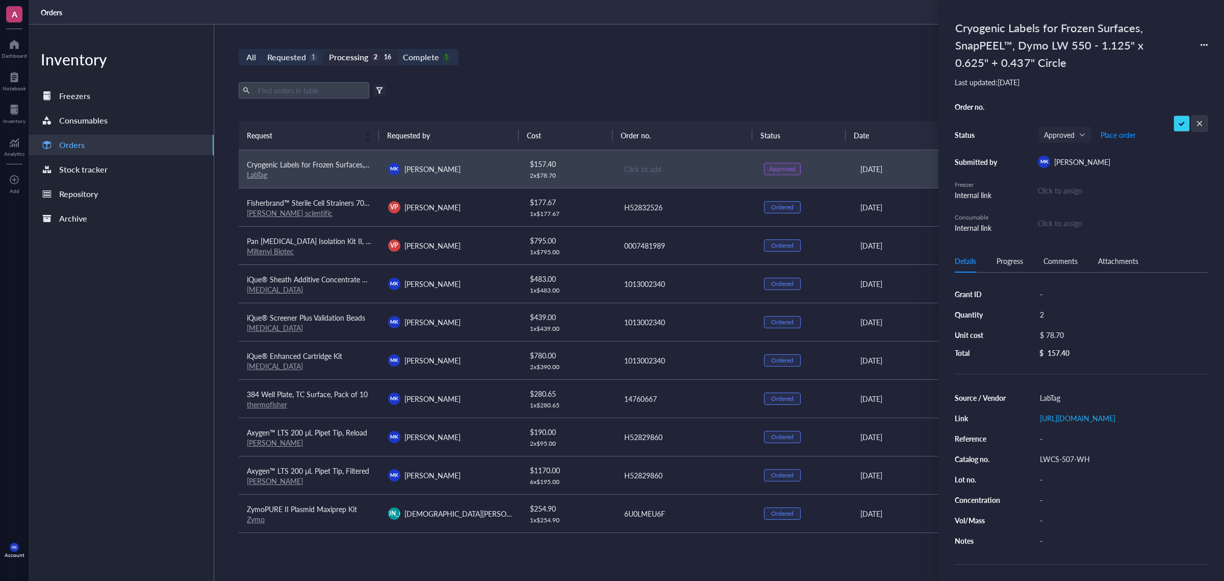
type input "129549"
click at [748, 12] on div "Orders" at bounding box center [627, 12] width 1196 height 24
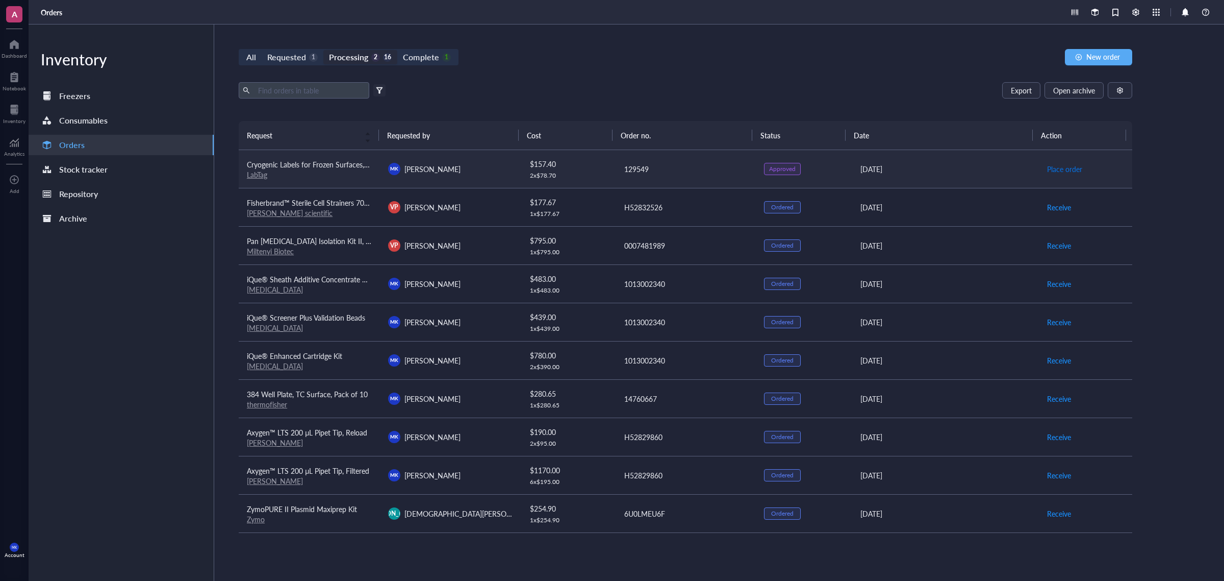
click at [1051, 172] on span "Place order" at bounding box center [1064, 168] width 35 height 11
click at [1082, 92] on span "Open archive" at bounding box center [1075, 90] width 42 height 8
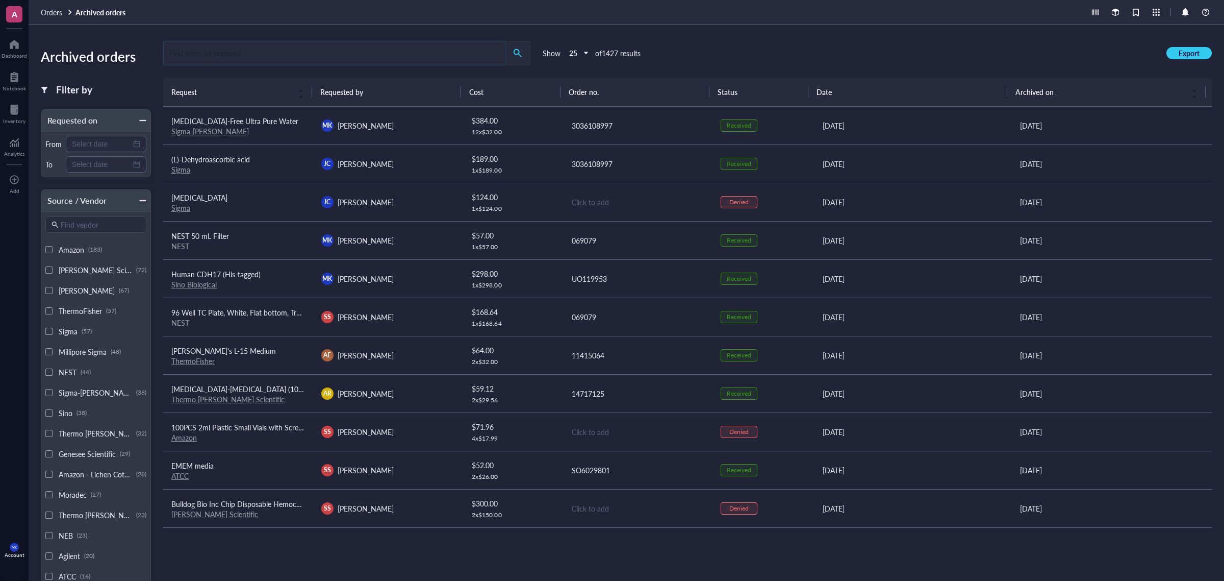
click at [447, 55] on input "search" at bounding box center [335, 52] width 342 height 23
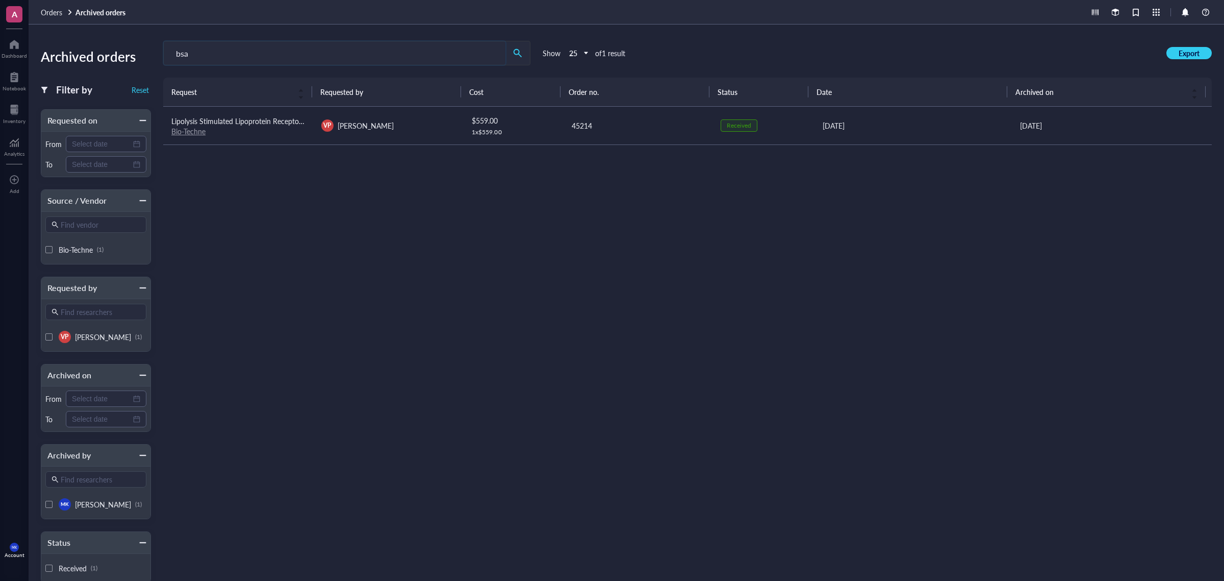
drag, startPoint x: 170, startPoint y: 60, endPoint x: 57, endPoint y: 60, distance: 113.3
click at [57, 60] on div "Archived orders Filter by Reset Requested on From To Source / Vendor Find vendo…" at bounding box center [627, 302] width 1196 height 556
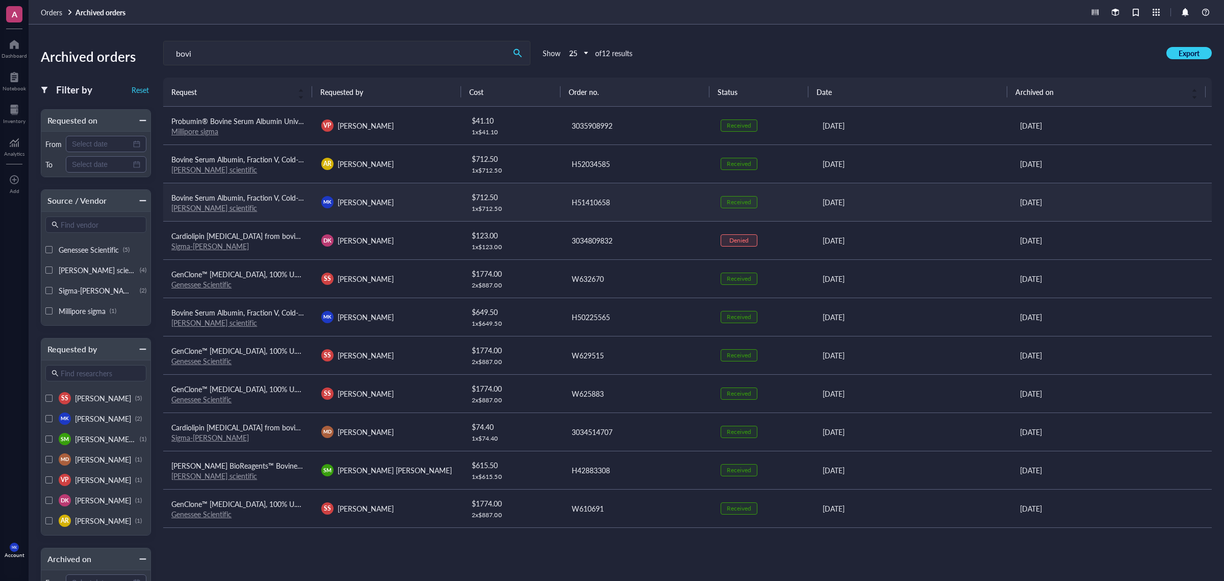
click at [208, 210] on link "[PERSON_NAME] scientific" at bounding box center [214, 208] width 86 height 10
drag, startPoint x: 325, startPoint y: 58, endPoint x: 134, endPoint y: 35, distance: 192.2
click at [136, 35] on div "Archived orders Filter by Reset Requested on From To Source / Vendor Find vendo…" at bounding box center [627, 302] width 1196 height 556
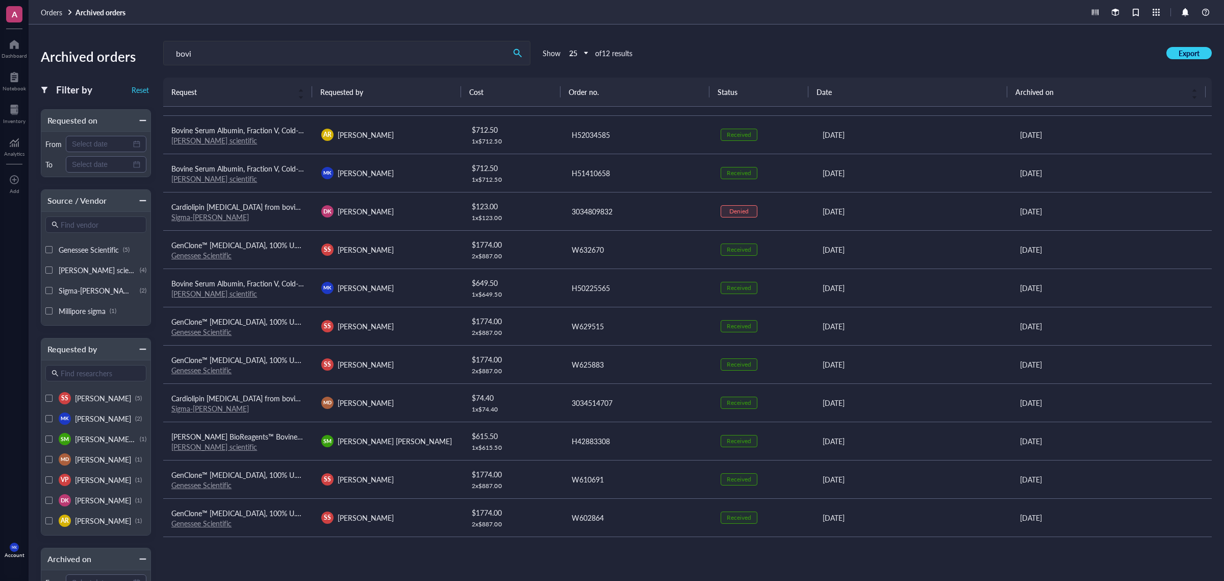
scroll to position [31, 0]
click at [193, 54] on input "bovi" at bounding box center [335, 52] width 342 height 23
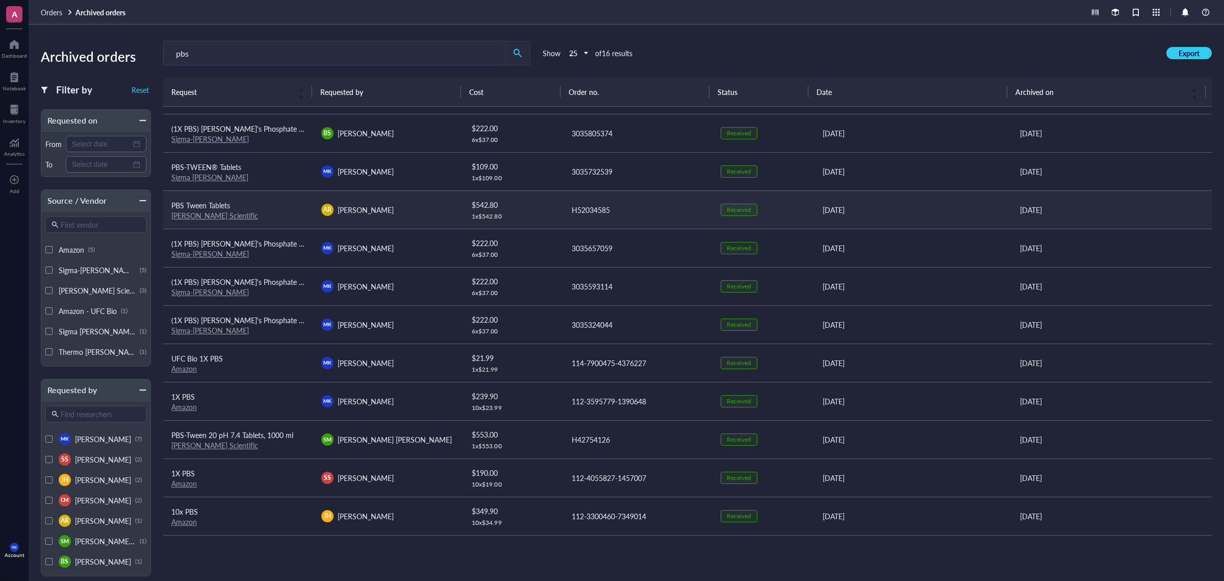
type input "pbs"
click at [207, 216] on link "[PERSON_NAME] Scientific" at bounding box center [214, 215] width 87 height 10
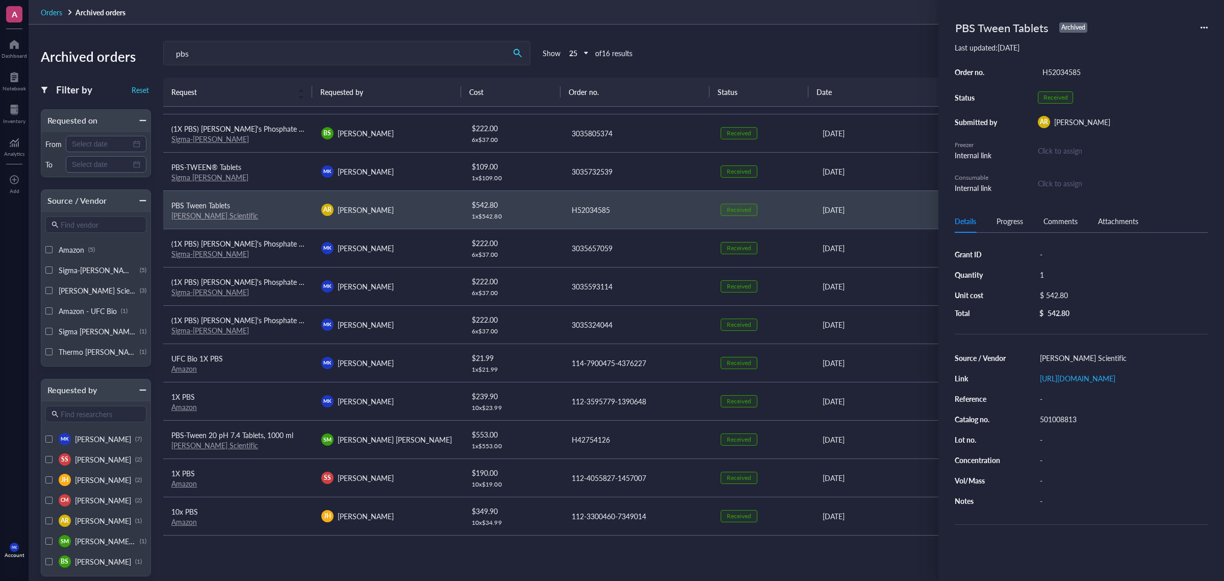
click at [58, 13] on span "Orders" at bounding box center [51, 12] width 21 height 10
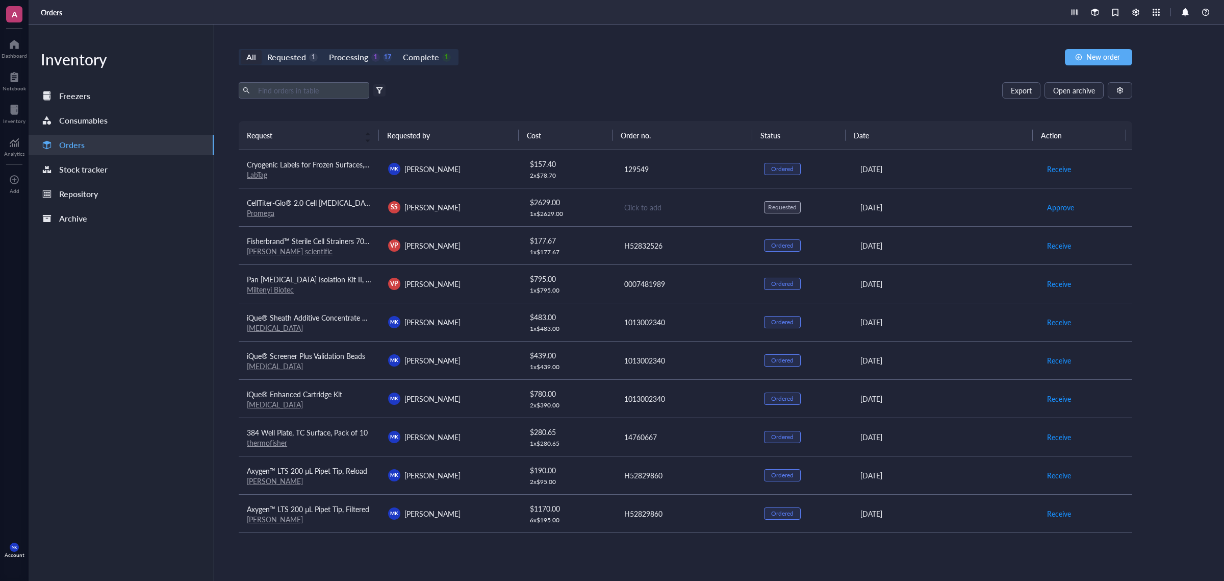
click at [582, 78] on div "All Requested 1 Processing 1 17 Complete 1 New order Export Open archive Filter…" at bounding box center [685, 302] width 943 height 556
click at [298, 177] on link "BostonBioProducts" at bounding box center [277, 174] width 61 height 10
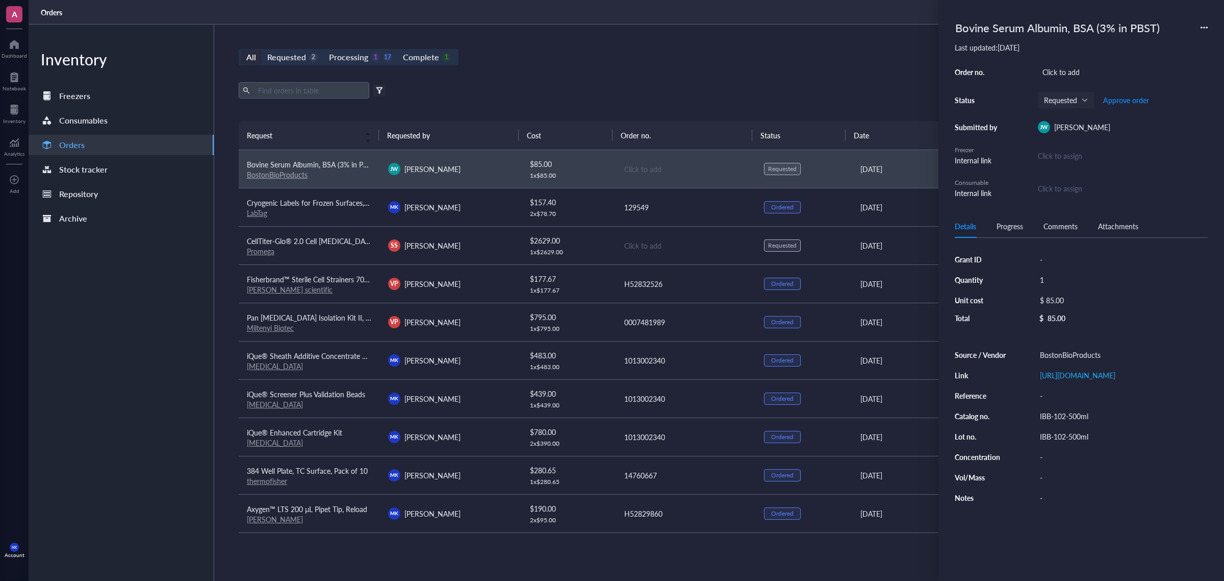
click at [495, 108] on div "Export Open archive Filter by: Requester Requested on Source / Vendor Last upda…" at bounding box center [686, 101] width 894 height 39
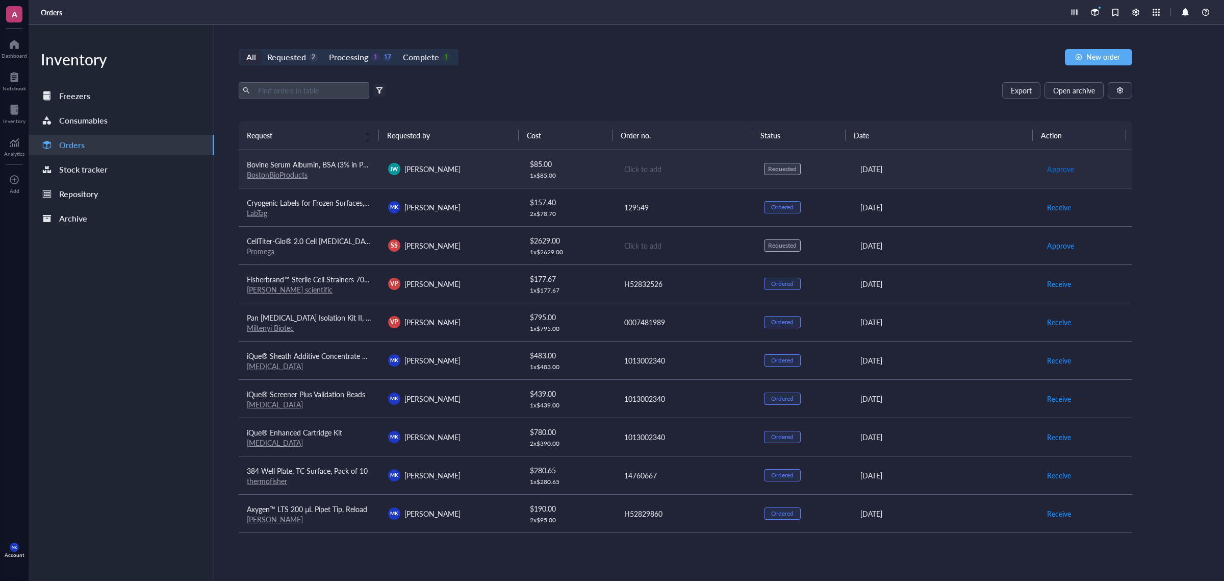
click at [1052, 164] on span "Approve" at bounding box center [1060, 168] width 27 height 11
click at [1056, 170] on span "Place order" at bounding box center [1064, 168] width 35 height 11
click at [822, 91] on div "Export Open archive" at bounding box center [686, 90] width 894 height 16
